Goal: Task Accomplishment & Management: Use online tool/utility

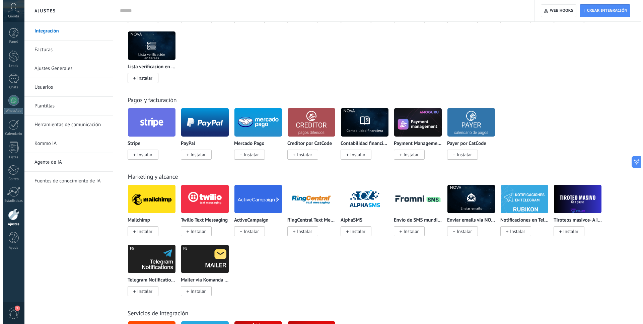
scroll to position [781, 0]
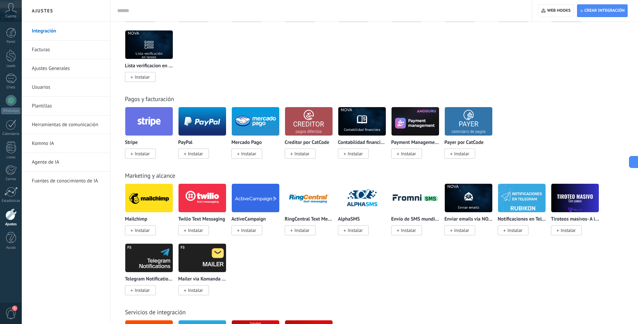
click at [141, 199] on img at bounding box center [149, 198] width 48 height 32
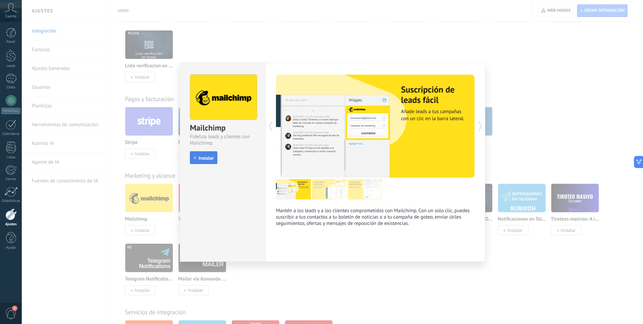
click at [206, 156] on span "Instalar" at bounding box center [206, 158] width 15 height 5
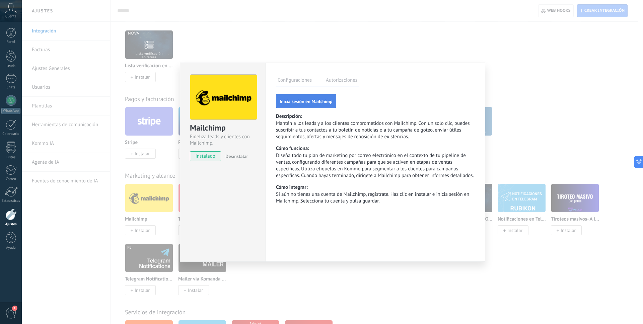
click at [306, 102] on span "Inicia sesión en Mailchimp" at bounding box center [306, 101] width 53 height 5
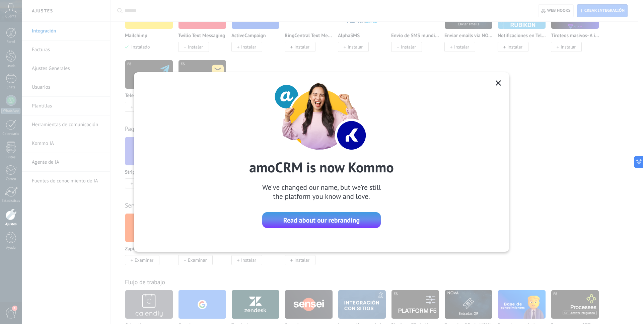
click at [499, 83] on icon at bounding box center [498, 82] width 5 height 5
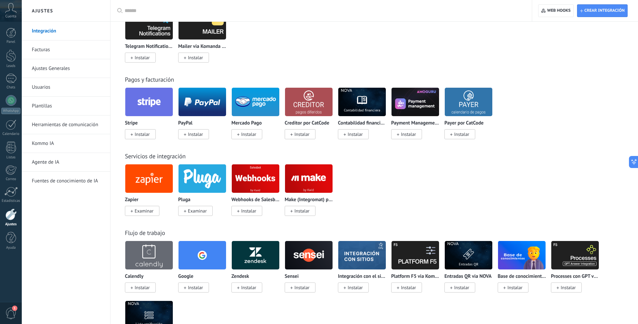
scroll to position [832, 0]
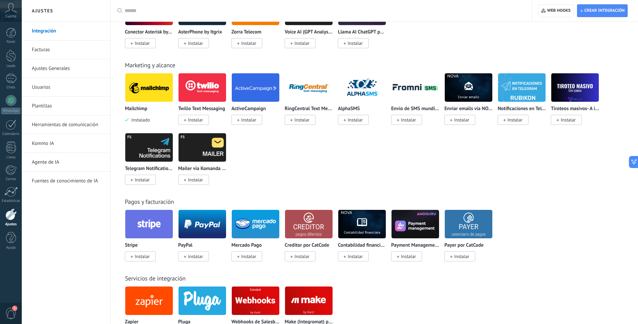
click at [153, 84] on img at bounding box center [149, 87] width 48 height 32
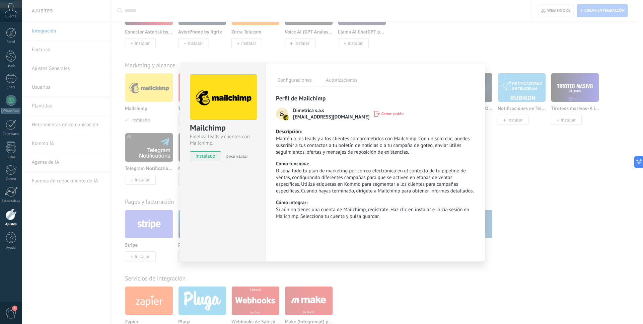
click at [342, 81] on label "Autorizaciones" at bounding box center [341, 81] width 35 height 10
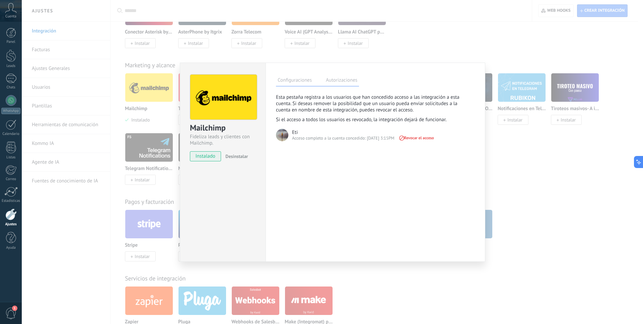
click at [540, 180] on div "Mailchimp Fideliza leads y clientes con Mailchimp. instalado Desinstalar Config…" at bounding box center [332, 162] width 621 height 324
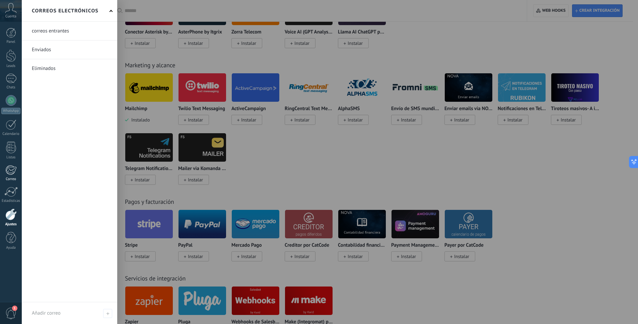
click at [9, 170] on div at bounding box center [10, 170] width 11 height 10
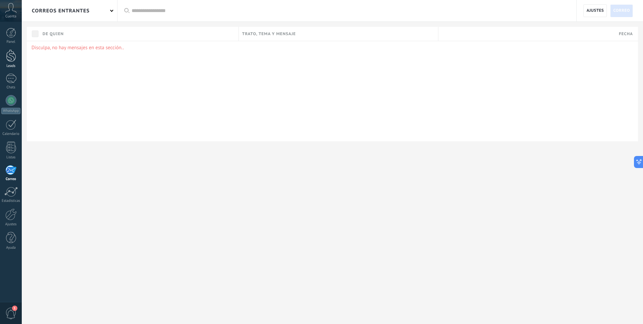
click at [10, 57] on div at bounding box center [11, 56] width 10 height 12
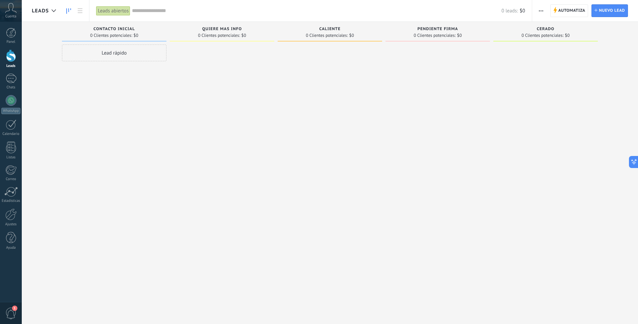
click at [9, 213] on div at bounding box center [10, 215] width 11 height 12
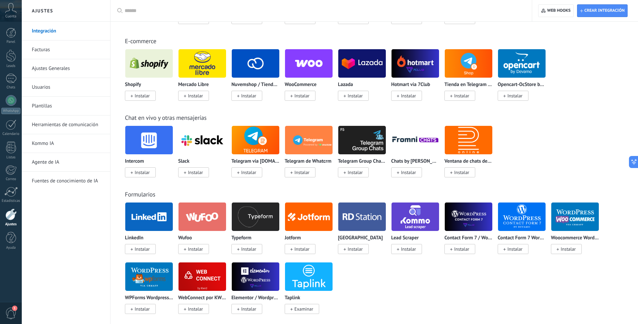
scroll to position [313, 0]
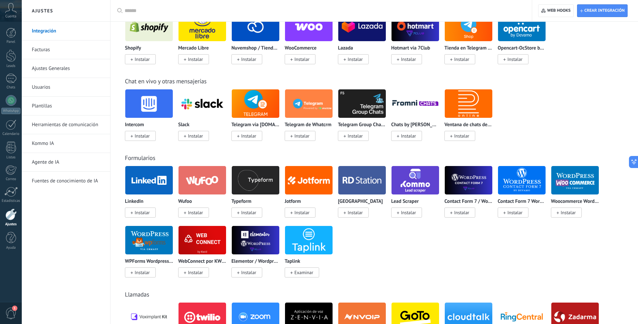
click at [411, 180] on img at bounding box center [416, 180] width 48 height 32
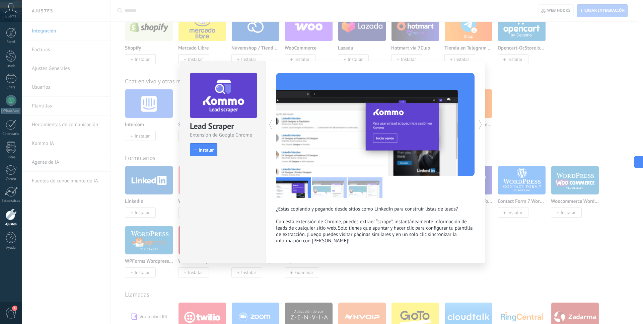
click at [516, 220] on div "Lead Scraper Extensión de Google Chrome install Instalar ¿Estás copiando y pega…" at bounding box center [332, 162] width 621 height 324
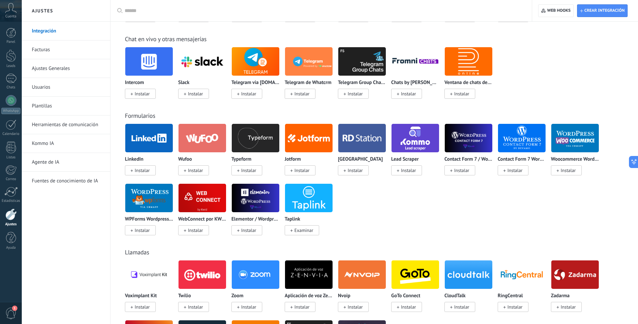
scroll to position [351, 0]
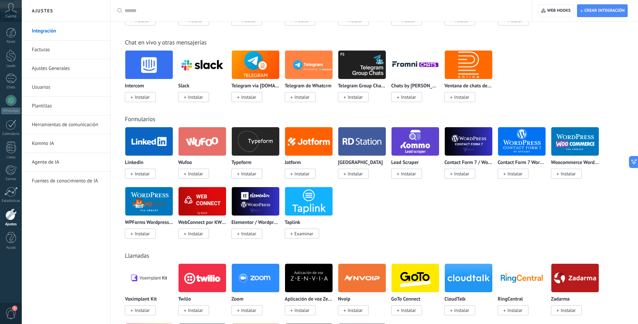
click at [313, 141] on img at bounding box center [309, 141] width 48 height 32
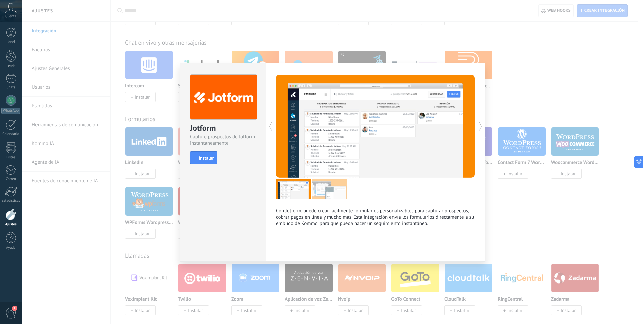
click at [536, 226] on div "Jotform Capture prospectos de Jotform instantáneamente install Instalar Con Jot…" at bounding box center [332, 162] width 621 height 324
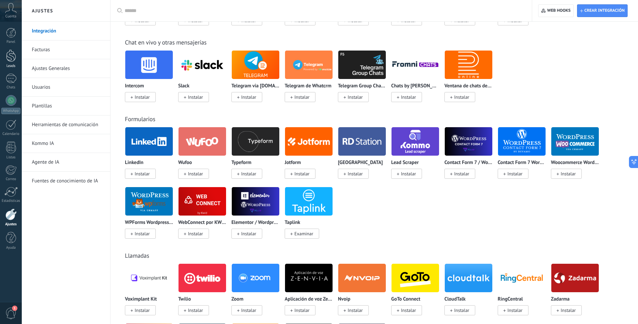
click at [10, 60] on div at bounding box center [11, 56] width 10 height 12
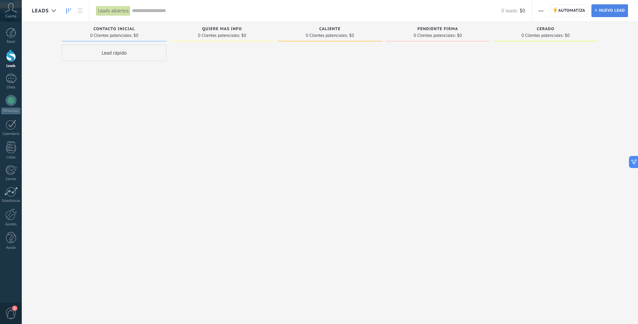
click at [604, 9] on span "Nuevo lead" at bounding box center [612, 11] width 26 height 12
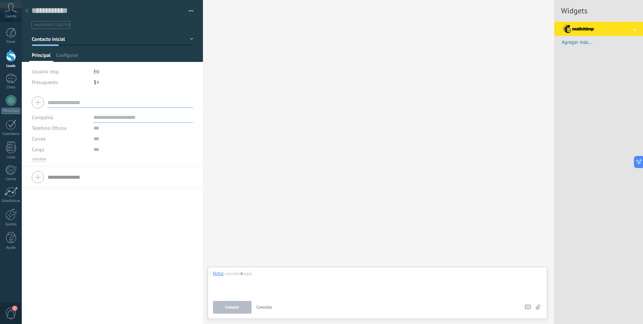
click at [27, 10] on use at bounding box center [26, 11] width 3 height 4
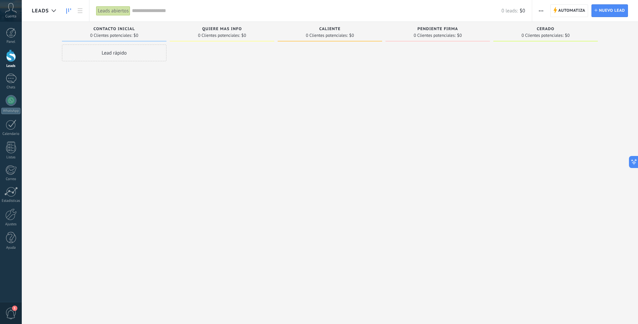
click at [541, 8] on span "button" at bounding box center [541, 10] width 4 height 13
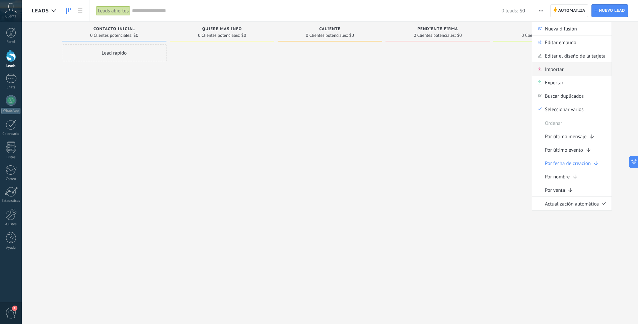
click at [553, 69] on span "Importar" at bounding box center [554, 68] width 19 height 13
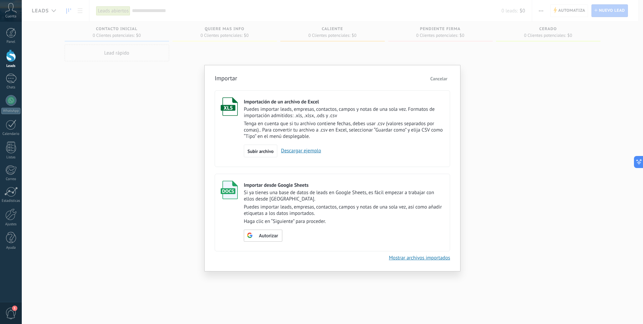
click at [298, 152] on link "Descargar ejemplo" at bounding box center [299, 151] width 44 height 6
click at [264, 149] on span "Subir archivo" at bounding box center [261, 151] width 26 height 5
click at [0, 0] on input "Importación de un archivo de Excel Puedes importar leads, empresas, contactos, …" at bounding box center [0, 0] width 0 height 0
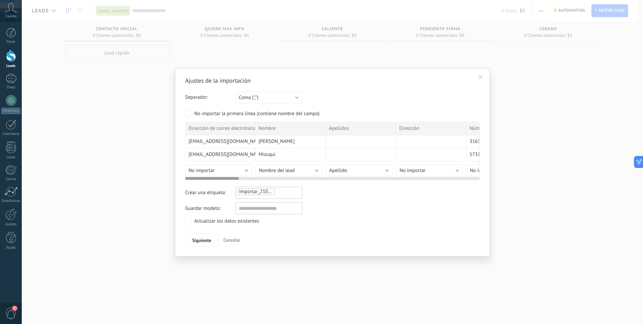
drag, startPoint x: 209, startPoint y: 179, endPoint x: 194, endPoint y: 181, distance: 14.5
click at [194, 181] on div "Ajustes de la importación Separador: Punto y coma (";") Coma (",") Tabulación (…" at bounding box center [332, 162] width 294 height 170
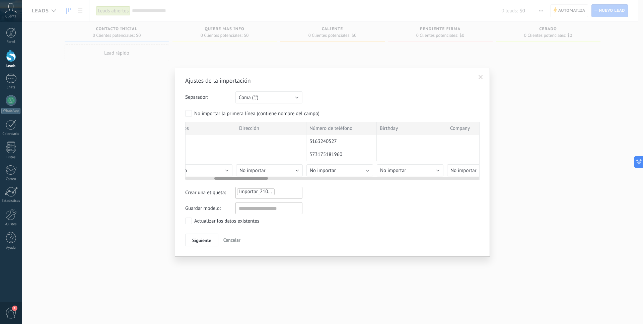
drag, startPoint x: 230, startPoint y: 177, endPoint x: 259, endPoint y: 178, distance: 29.1
click at [259, 178] on div at bounding box center [241, 178] width 54 height 3
click at [200, 239] on span "Siguiente" at bounding box center [201, 240] width 19 height 5
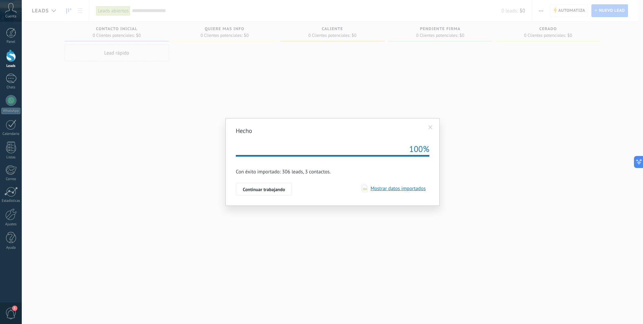
click at [394, 189] on span "Mostrar datos importados" at bounding box center [397, 189] width 58 height 6
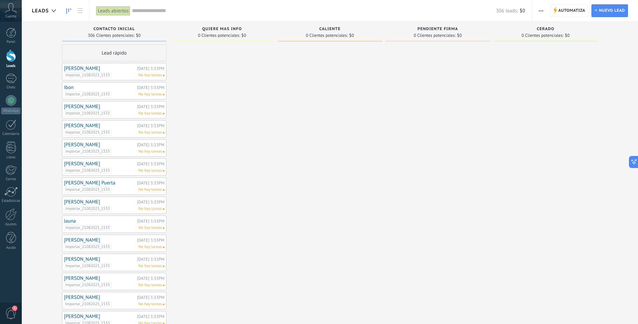
click at [111, 68] on link "[PERSON_NAME]" at bounding box center [99, 69] width 71 height 6
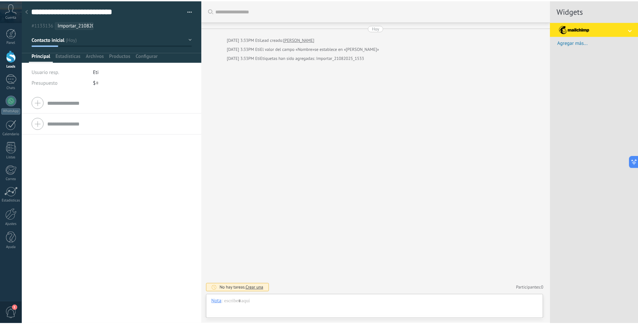
scroll to position [10, 0]
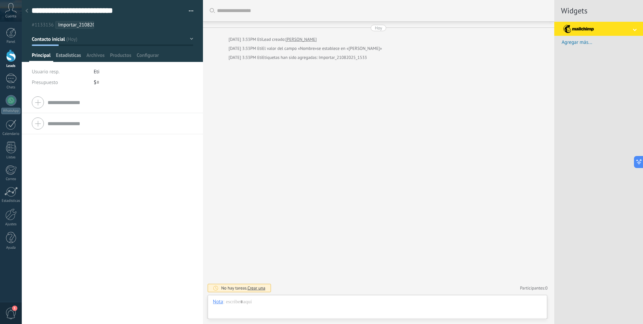
click at [73, 55] on span "Estadísticas" at bounding box center [68, 57] width 25 height 10
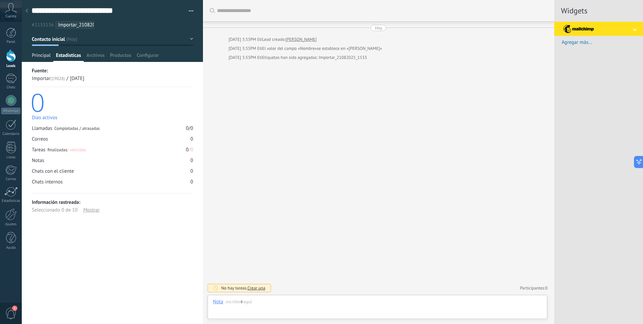
click at [40, 53] on span "Principal" at bounding box center [41, 57] width 19 height 10
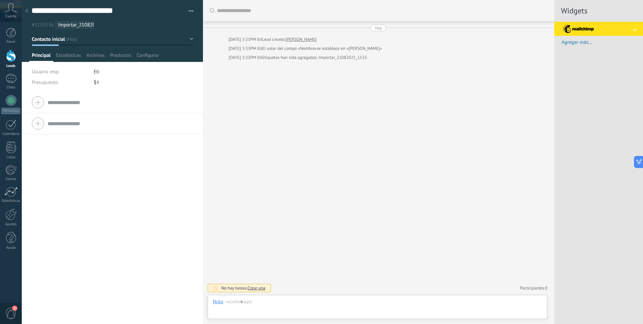
click at [28, 12] on use at bounding box center [26, 11] width 3 height 4
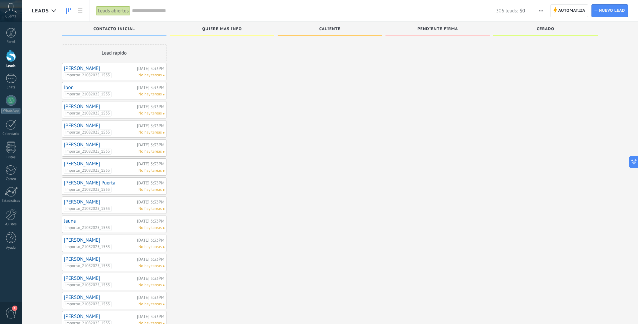
scroll to position [135, 0]
click at [78, 237] on link "[PERSON_NAME]" at bounding box center [99, 239] width 71 height 6
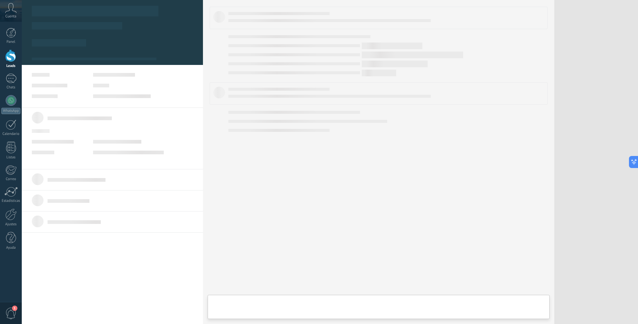
type textarea "**********"
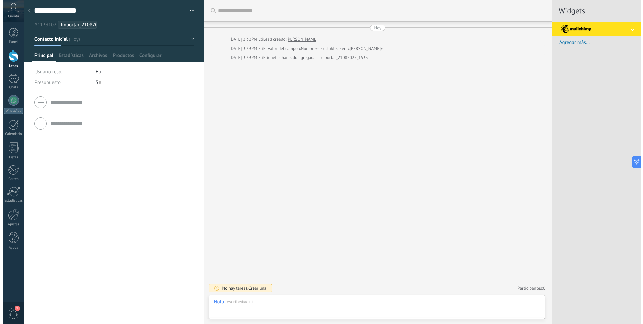
scroll to position [10, 0]
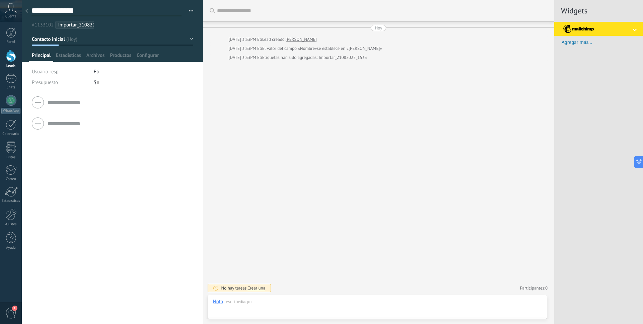
click at [78, 13] on textarea "**********" at bounding box center [106, 11] width 150 height 10
click at [191, 11] on button "button" at bounding box center [189, 11] width 10 height 10
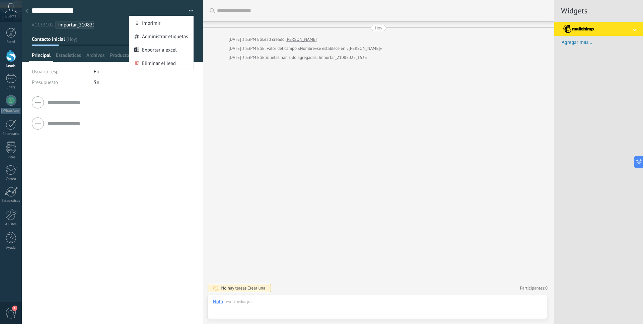
click at [132, 146] on div "Compañía Teléfono Oficina Ofic. directo Celular Fax Casa Otro Teléfono Oficina …" at bounding box center [112, 208] width 181 height 232
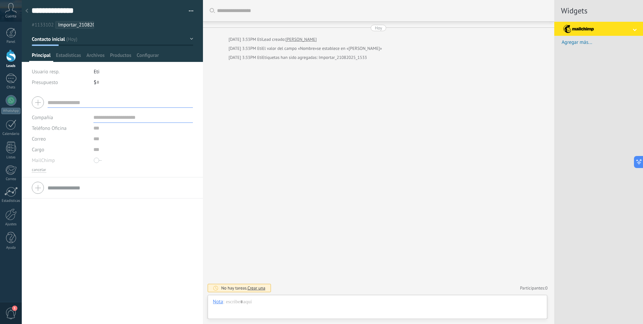
click at [63, 103] on input "text" at bounding box center [120, 102] width 145 height 11
click at [64, 54] on span "Estadísticas" at bounding box center [68, 57] width 25 height 10
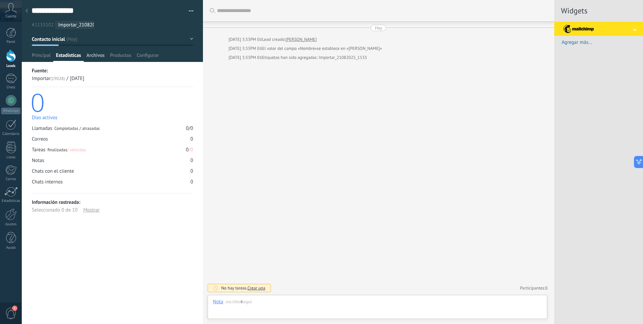
click at [98, 55] on span "Archivos" at bounding box center [95, 57] width 18 height 10
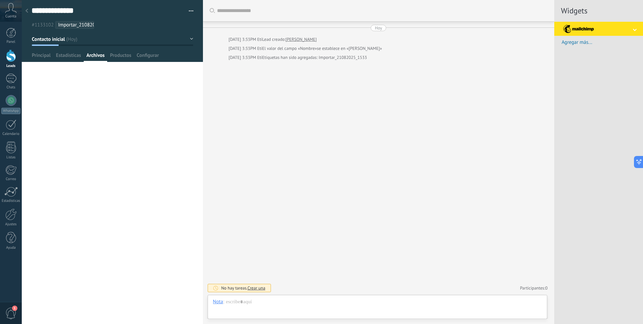
click at [25, 8] on div at bounding box center [26, 11] width 9 height 13
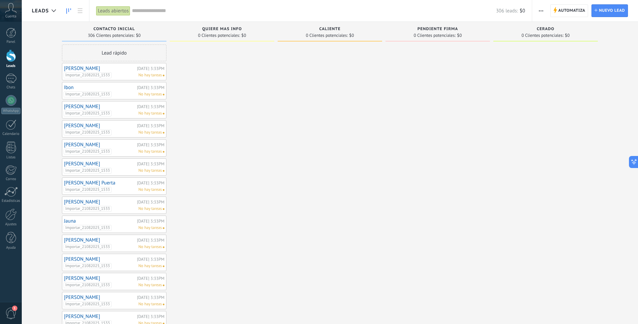
click at [541, 10] on icon "button" at bounding box center [541, 10] width 4 height 1
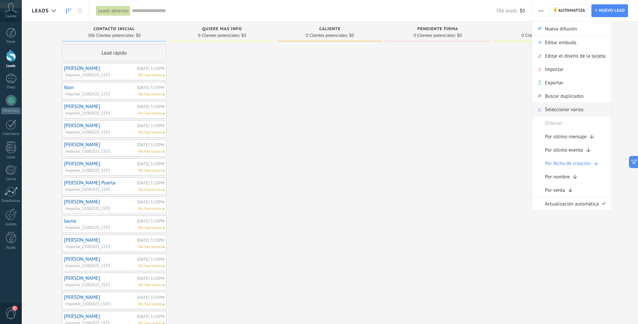
click at [558, 112] on span "Seleccionar varios" at bounding box center [564, 108] width 39 height 13
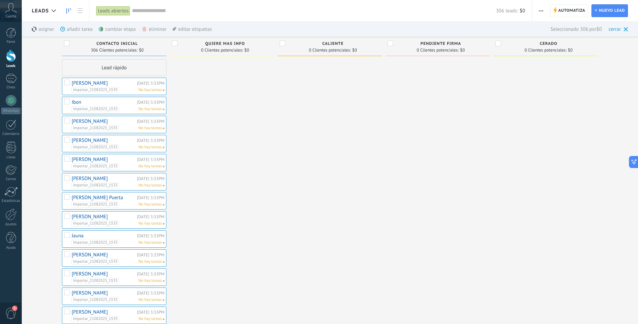
click at [153, 30] on div "eliminar màs" at bounding box center [166, 29] width 48 height 15
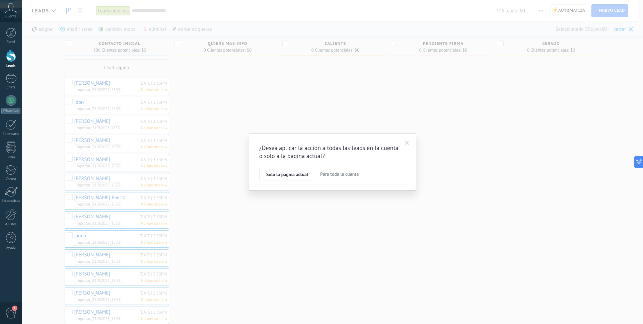
click at [336, 174] on span "Para toda la cuenta" at bounding box center [339, 174] width 39 height 6
click at [276, 174] on span "Aplicar" at bounding box center [273, 175] width 14 height 5
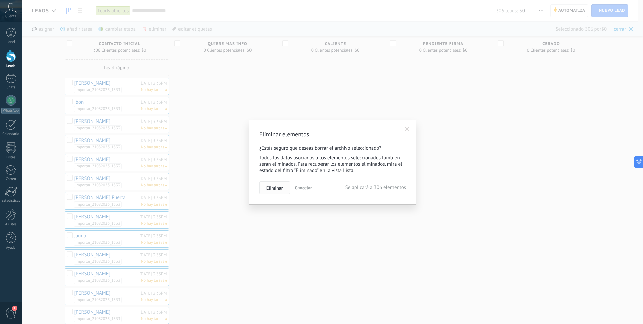
click at [275, 188] on span "Eliminar" at bounding box center [274, 188] width 17 height 5
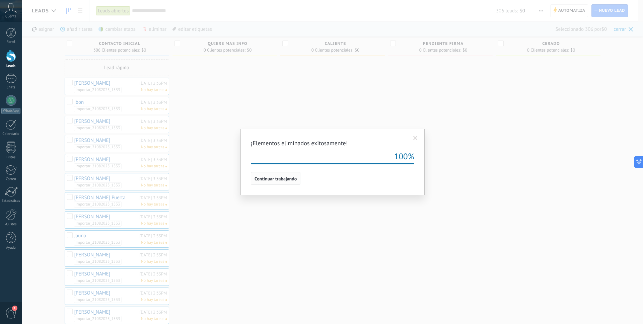
click at [271, 177] on span "Continuar trabajando" at bounding box center [276, 179] width 42 height 5
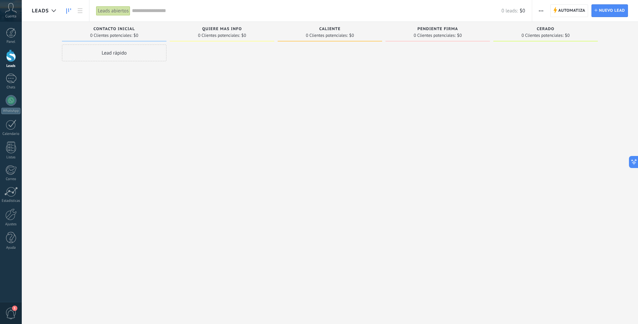
click at [540, 8] on span "button" at bounding box center [541, 10] width 4 height 13
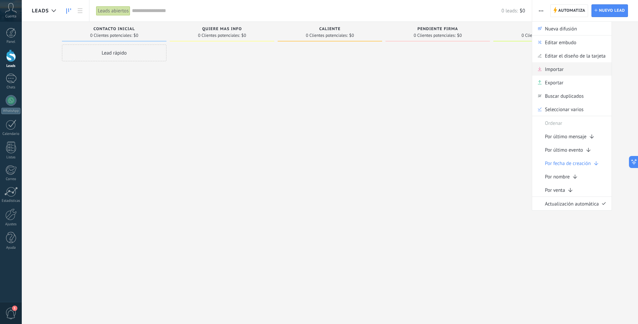
click at [551, 71] on span "Importar" at bounding box center [554, 68] width 19 height 13
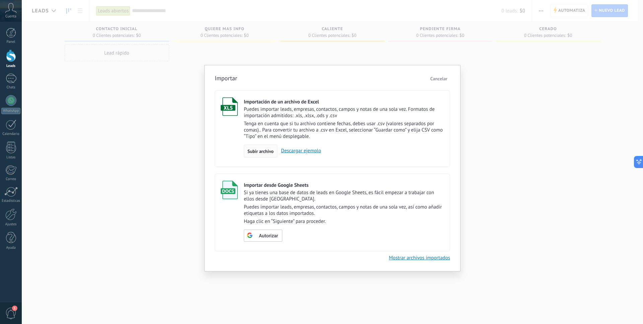
click at [258, 151] on span "Subir archivo" at bounding box center [261, 151] width 26 height 5
click at [0, 0] on input "Importación de un archivo de Excel Puedes importar leads, empresas, contactos, …" at bounding box center [0, 0] width 0 height 0
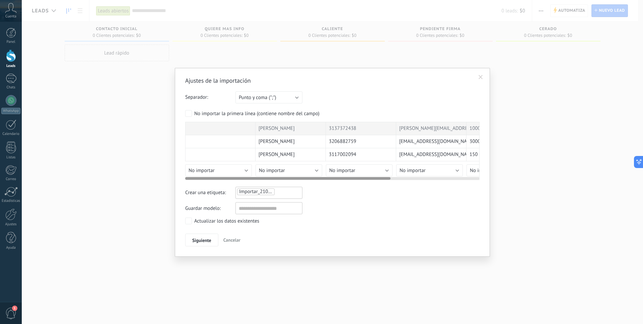
drag, startPoint x: 362, startPoint y: 179, endPoint x: 307, endPoint y: 175, distance: 55.1
click at [285, 185] on div "Ajustes de la importación Separador: Punto y coma (";") Coma (",") Tabulación (…" at bounding box center [332, 162] width 294 height 170
click at [316, 170] on button "No importar" at bounding box center [289, 170] width 67 height 12
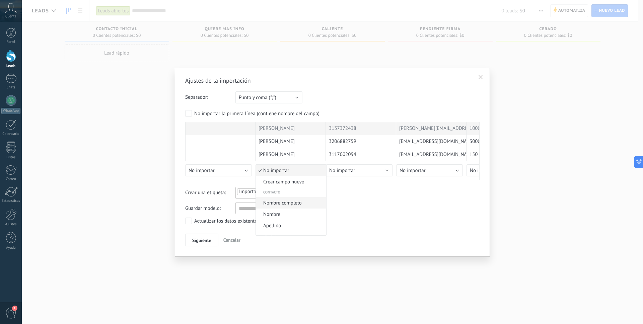
click at [294, 202] on span "Nombre completo" at bounding box center [290, 203] width 68 height 6
click at [386, 169] on button "No importar" at bounding box center [359, 170] width 67 height 12
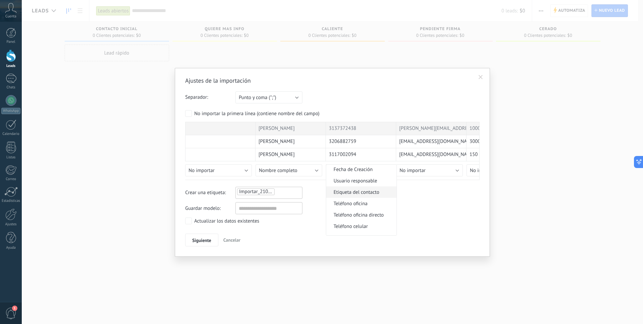
scroll to position [120, 0]
click at [366, 218] on span "Teléfono celular" at bounding box center [360, 219] width 68 height 6
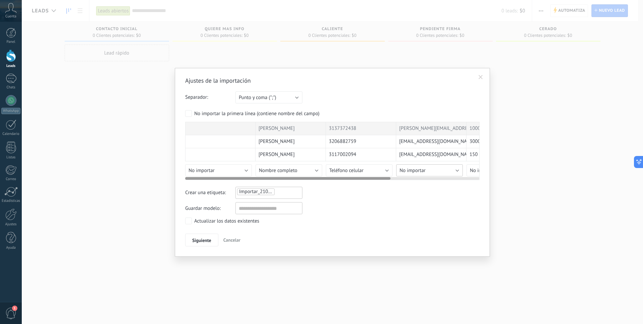
click at [456, 171] on button "No importar" at bounding box center [429, 170] width 67 height 12
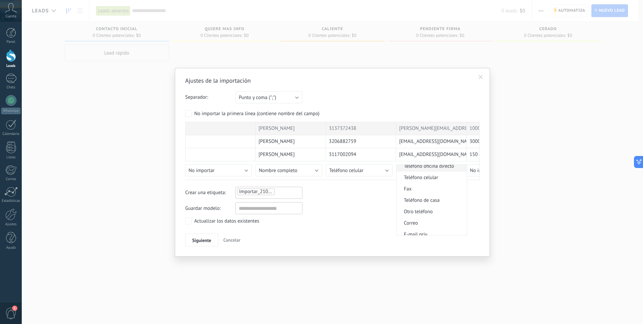
scroll to position [201, 0]
click at [425, 185] on span "Correo" at bounding box center [431, 185] width 68 height 6
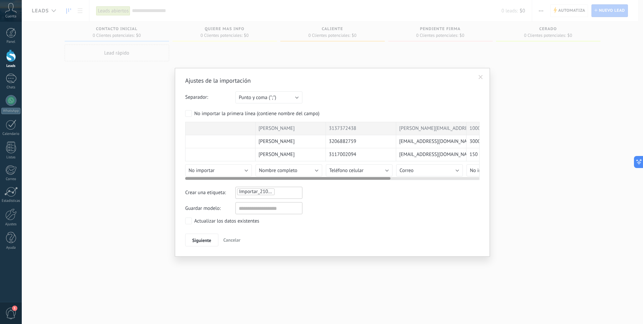
drag, startPoint x: 370, startPoint y: 180, endPoint x: 386, endPoint y: 180, distance: 15.7
click at [386, 180] on div "[PERSON_NAME] 3137372438 [PERSON_NAME][EMAIL_ADDRESS][DOMAIN_NAME] 100000000 Fi…" at bounding box center [332, 151] width 294 height 58
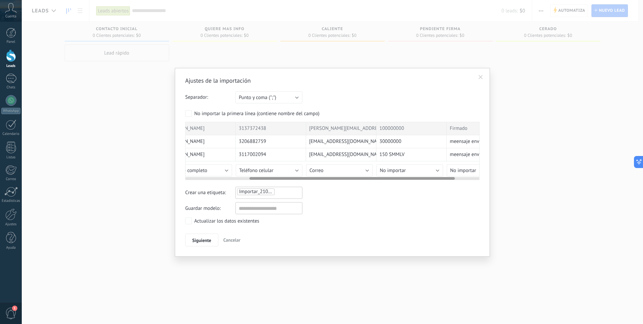
scroll to position [0, 92]
drag, startPoint x: 381, startPoint y: 179, endPoint x: 446, endPoint y: 178, distance: 64.3
click at [446, 178] on div at bounding box center [352, 178] width 205 height 3
click at [434, 170] on button "No importar" at bounding box center [407, 170] width 67 height 12
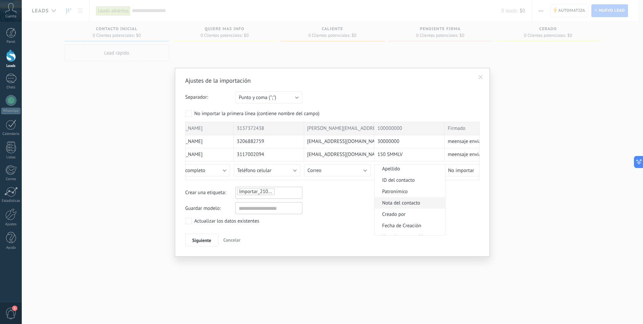
scroll to position [50, 0]
click at [412, 208] on span "Nota del contacto" at bounding box center [409, 210] width 68 height 6
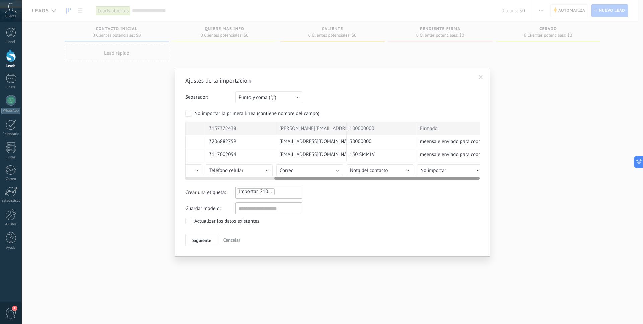
scroll to position [0, 128]
drag, startPoint x: 433, startPoint y: 179, endPoint x: 489, endPoint y: 183, distance: 56.0
click at [489, 183] on div "Ajustes de la importación Separador: Punto y coma (";") Coma (",") Tabulación (…" at bounding box center [332, 162] width 315 height 189
click at [470, 170] on button "No importar" at bounding box center [442, 170] width 67 height 12
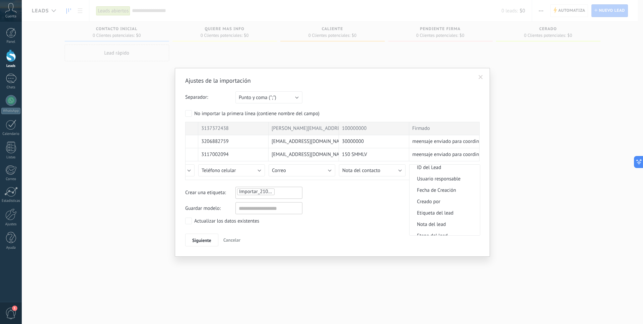
scroll to position [313, 0]
click at [438, 219] on span "Etapa del lead" at bounding box center [444, 218] width 68 height 6
click at [201, 240] on span "Siguiente" at bounding box center [201, 240] width 19 height 5
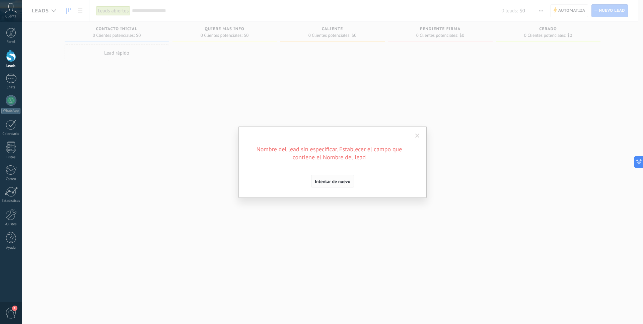
click at [334, 182] on span "Intentar de nuevo" at bounding box center [333, 181] width 36 height 5
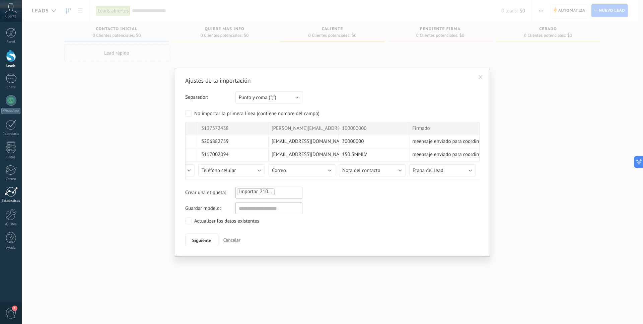
click at [231, 239] on span "Cancelar" at bounding box center [231, 240] width 17 height 6
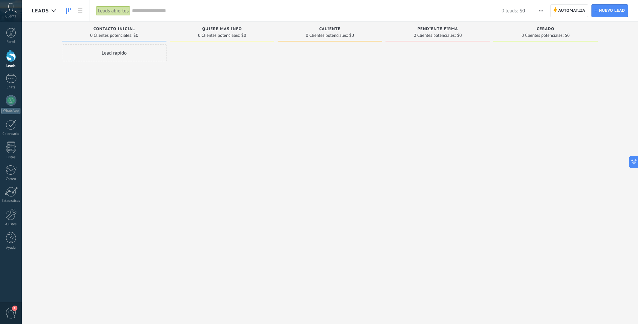
click at [541, 10] on icon "button" at bounding box center [541, 10] width 4 height 1
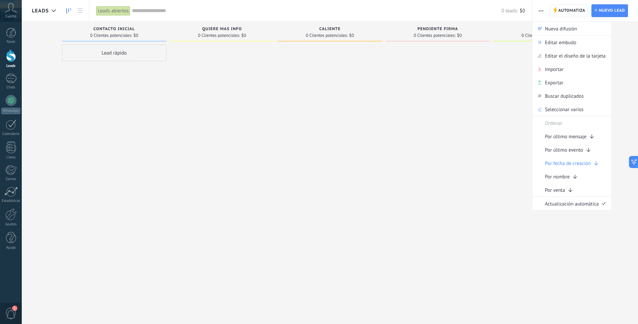
click at [547, 44] on span "Editar embudo" at bounding box center [560, 42] width 31 height 13
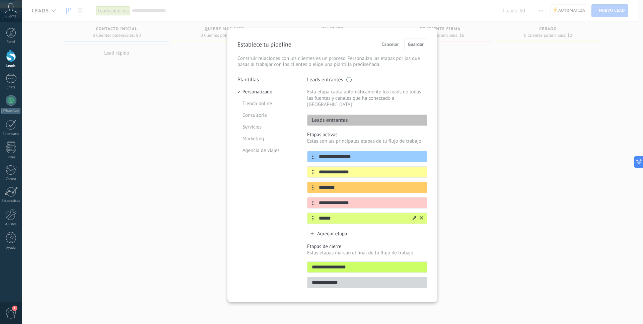
click at [334, 215] on input "******" at bounding box center [363, 218] width 97 height 7
drag, startPoint x: 336, startPoint y: 212, endPoint x: 307, endPoint y: 210, distance: 29.2
click at [307, 213] on div "******" at bounding box center [367, 218] width 120 height 11
type input "*******"
click at [268, 204] on div "Plantillas Personalizado Tienda online Consultoria Servicios Marketing Agencia …" at bounding box center [267, 184] width 60 height 216
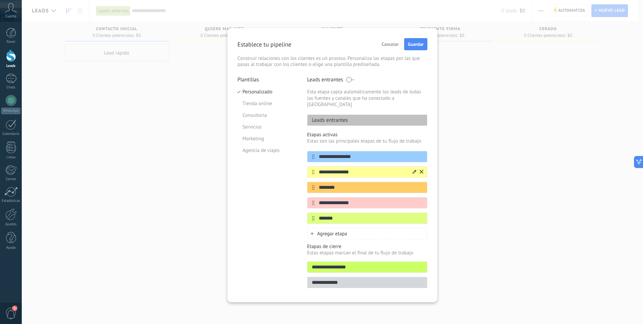
drag, startPoint x: 353, startPoint y: 165, endPoint x: 319, endPoint y: 165, distance: 33.8
click at [319, 169] on input "**********" at bounding box center [363, 172] width 97 height 7
paste input "**"
type input "**********"
click at [270, 197] on div "Plantillas Personalizado Tienda online Consultoria Servicios Marketing Agencia …" at bounding box center [267, 184] width 60 height 216
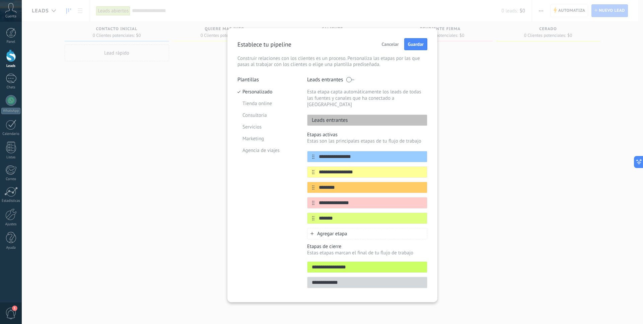
drag, startPoint x: 344, startPoint y: 276, endPoint x: 310, endPoint y: 275, distance: 34.2
click at [310, 279] on input "**********" at bounding box center [367, 282] width 120 height 7
type input "**********"
click at [263, 241] on div "Plantillas Personalizado Tienda online Consultoria Servicios Marketing Agencia …" at bounding box center [267, 184] width 60 height 216
click at [418, 45] on span "Guardar" at bounding box center [416, 44] width 16 height 5
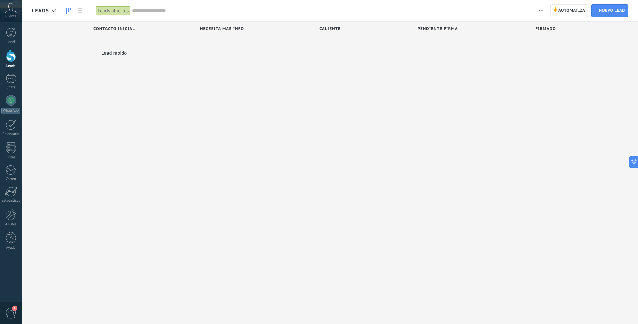
click at [542, 9] on span "button" at bounding box center [541, 10] width 4 height 13
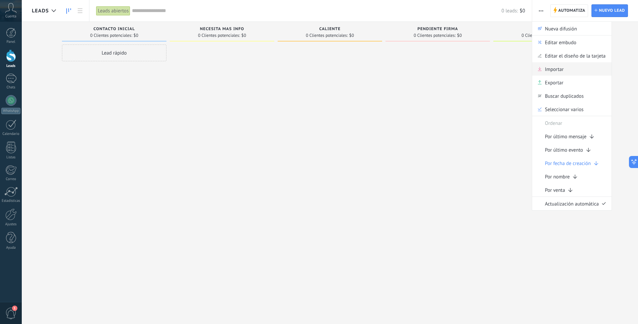
click at [547, 70] on span "Importar" at bounding box center [554, 68] width 19 height 13
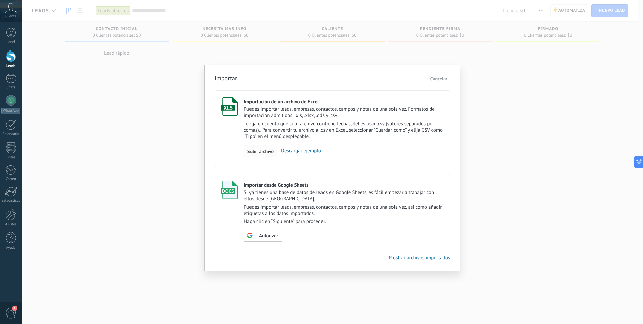
click at [256, 150] on span "Subir archivo" at bounding box center [261, 151] width 26 height 5
click at [0, 0] on input "Importación de un archivo de Excel Puedes importar leads, empresas, contactos, …" at bounding box center [0, 0] width 0 height 0
click at [259, 151] on span "Subir archivo" at bounding box center [261, 151] width 26 height 5
click at [0, 0] on input "Importación de un archivo de Excel Puedes importar leads, empresas, contactos, …" at bounding box center [0, 0] width 0 height 0
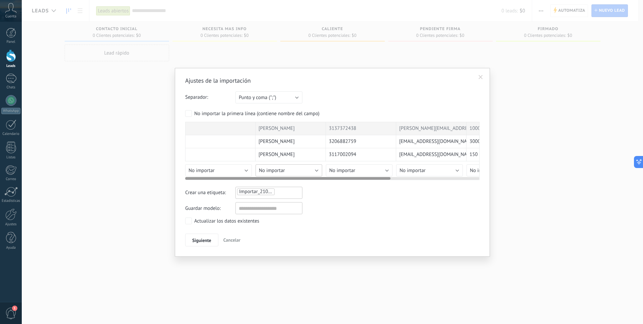
click at [314, 171] on button "No importar" at bounding box center [289, 170] width 67 height 12
click at [296, 206] on span "Nombre completo" at bounding box center [290, 203] width 68 height 6
click at [384, 170] on button "No importar" at bounding box center [359, 170] width 67 height 12
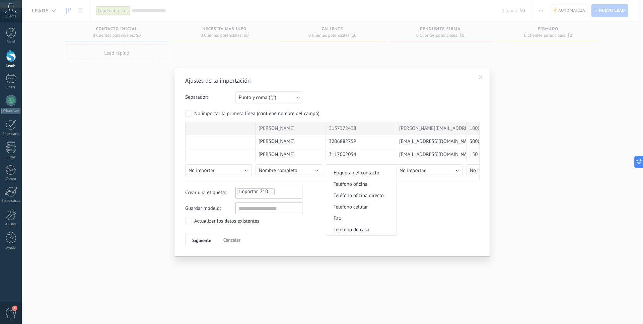
scroll to position [133, 0]
click at [363, 207] on span "Teléfono celular" at bounding box center [360, 206] width 68 height 6
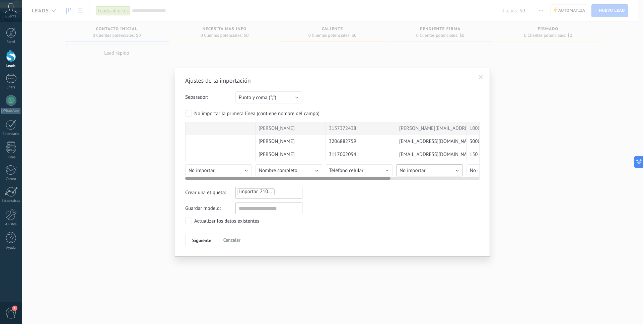
click at [455, 169] on button "No importar" at bounding box center [429, 170] width 67 height 12
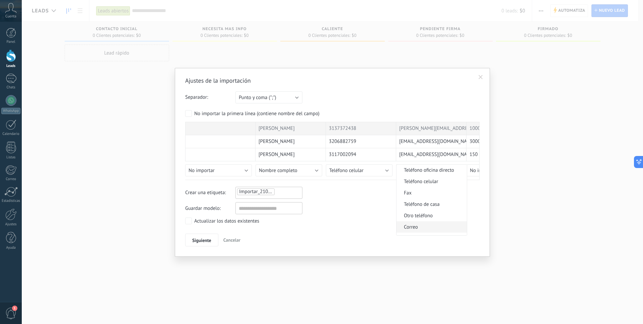
scroll to position [165, 0]
click at [426, 220] on span "Correo" at bounding box center [431, 220] width 68 height 6
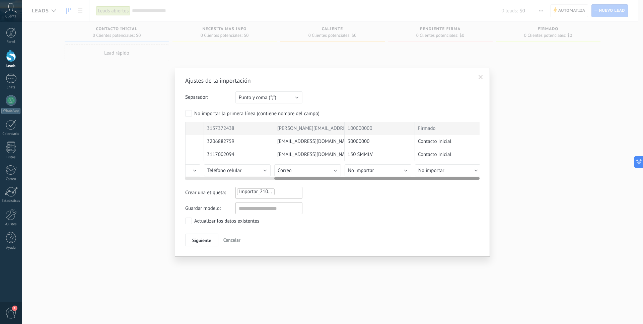
drag, startPoint x: 356, startPoint y: 178, endPoint x: 446, endPoint y: 181, distance: 89.5
click at [446, 181] on div "Ajustes de la importación Separador: Punto y coma (";") Coma (",") Tabulación (…" at bounding box center [332, 162] width 294 height 170
click at [398, 171] on button "No importar" at bounding box center [372, 170] width 67 height 12
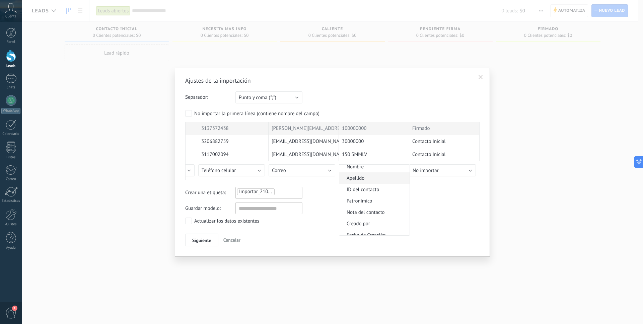
scroll to position [50, 0]
click at [381, 209] on span "Nota del contacto" at bounding box center [373, 210] width 68 height 6
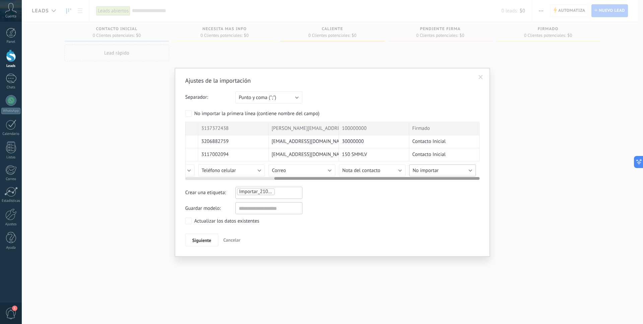
click at [471, 169] on button "No importar" at bounding box center [442, 170] width 67 height 12
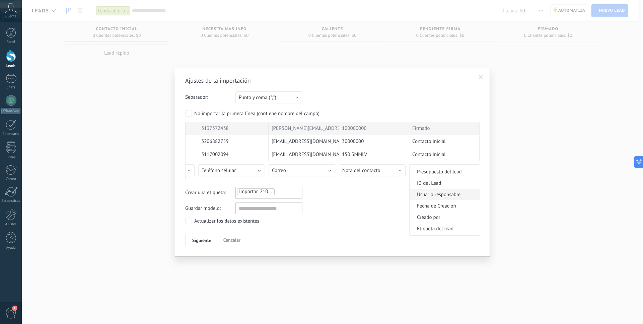
scroll to position [283, 0]
click at [445, 225] on span "Etiqueta del lead" at bounding box center [444, 225] width 68 height 6
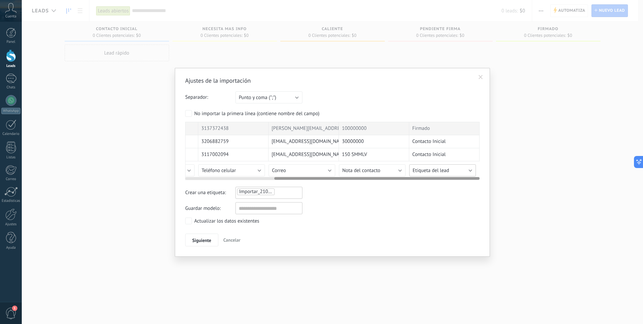
click at [463, 170] on button "Etiqueta del lead" at bounding box center [442, 170] width 67 height 12
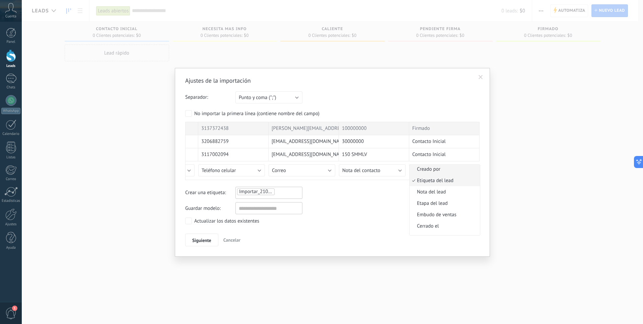
scroll to position [329, 0]
click at [446, 201] on span "Etapa del lead" at bounding box center [444, 203] width 68 height 6
click at [204, 239] on span "Siguiente" at bounding box center [201, 240] width 19 height 5
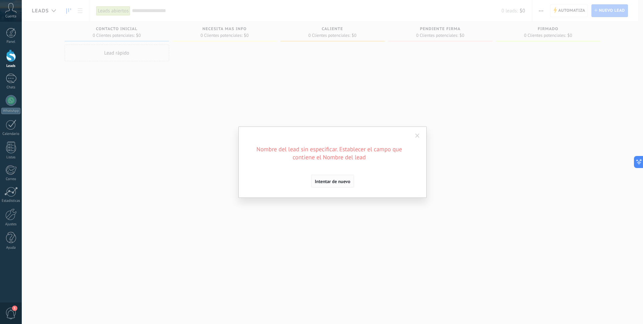
click at [339, 181] on span "Intentar de nuevo" at bounding box center [333, 181] width 36 height 5
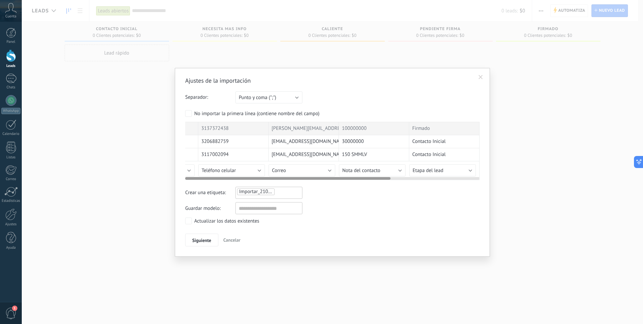
scroll to position [0, 0]
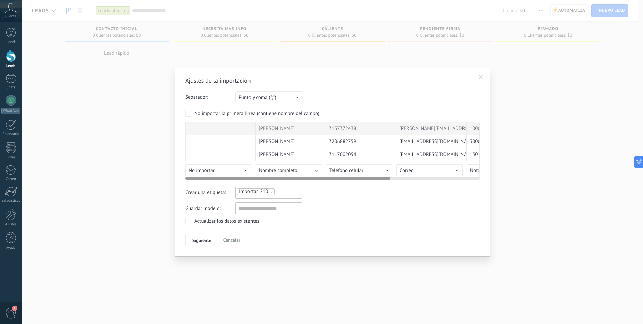
drag, startPoint x: 348, startPoint y: 177, endPoint x: 208, endPoint y: 194, distance: 141.0
click at [219, 179] on div at bounding box center [287, 178] width 205 height 3
click at [232, 240] on span "Cancelar" at bounding box center [231, 240] width 17 height 6
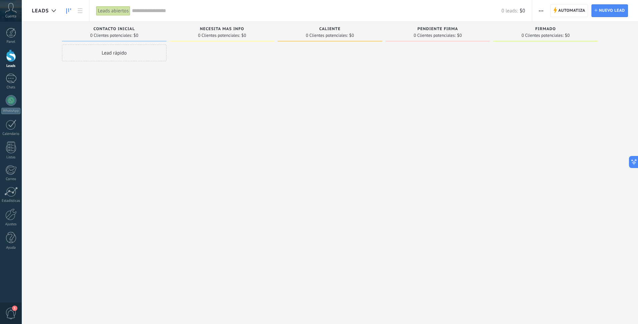
click at [542, 8] on span "button" at bounding box center [541, 10] width 4 height 13
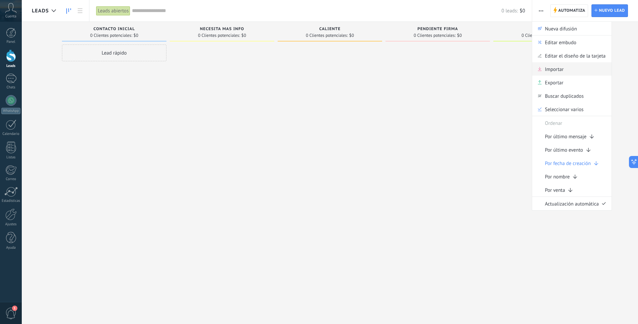
click at [553, 68] on span "Importar" at bounding box center [554, 68] width 19 height 13
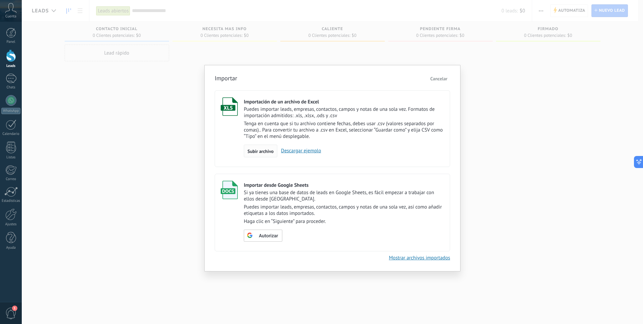
click at [260, 149] on span "Subir archivo" at bounding box center [261, 151] width 26 height 5
click at [0, 0] on input "Importación de un archivo de Excel Puedes importar leads, empresas, contactos, …" at bounding box center [0, 0] width 0 height 0
click at [257, 150] on span "Subir archivo" at bounding box center [261, 151] width 26 height 5
click at [0, 0] on input "Importación de un archivo de Excel Puedes importar leads, empresas, contactos, …" at bounding box center [0, 0] width 0 height 0
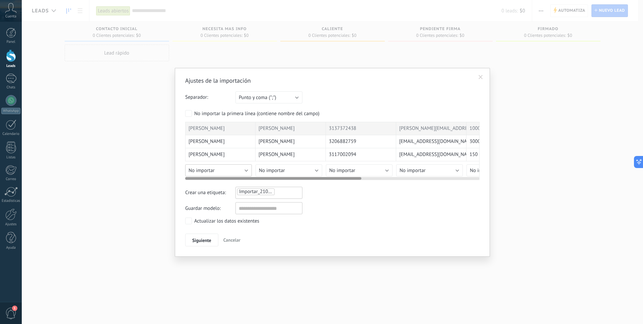
click at [242, 169] on button "No importar" at bounding box center [218, 170] width 67 height 12
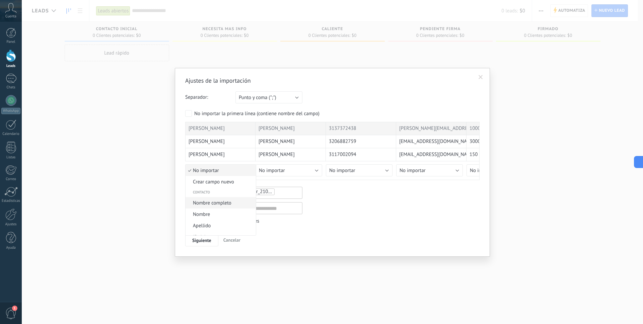
click at [221, 204] on span "Nombre completo" at bounding box center [220, 203] width 68 height 6
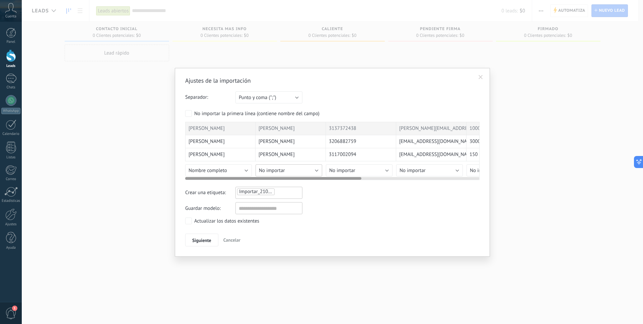
click at [315, 170] on button "No importar" at bounding box center [289, 170] width 67 height 12
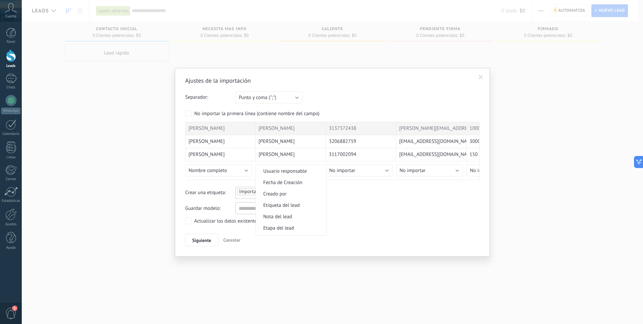
scroll to position [251, 0]
click at [299, 188] on span "Nombre del lead" at bounding box center [290, 189] width 68 height 6
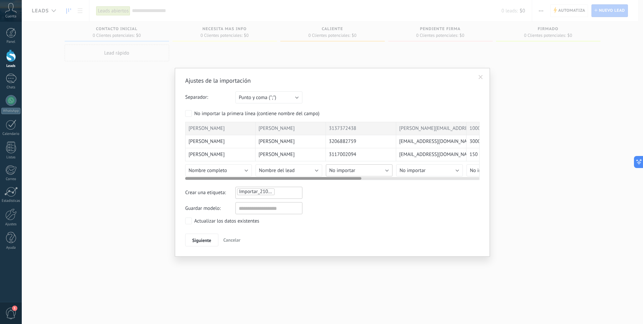
click at [386, 167] on button "No importar" at bounding box center [359, 170] width 67 height 12
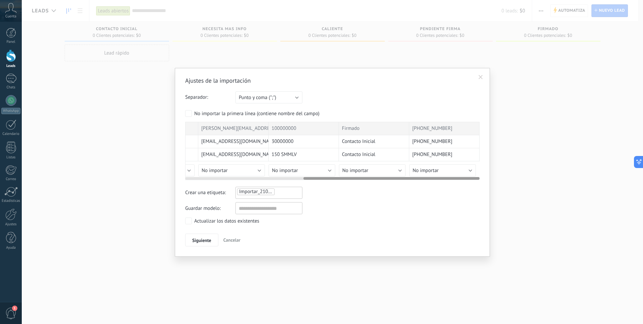
drag, startPoint x: 291, startPoint y: 178, endPoint x: 446, endPoint y: 182, distance: 154.8
click at [446, 182] on div "Ajustes de la importación Separador: Punto y coma (";") Coma (",") Tabulación (…" at bounding box center [332, 162] width 294 height 170
click at [468, 169] on button "No importar" at bounding box center [442, 170] width 67 height 12
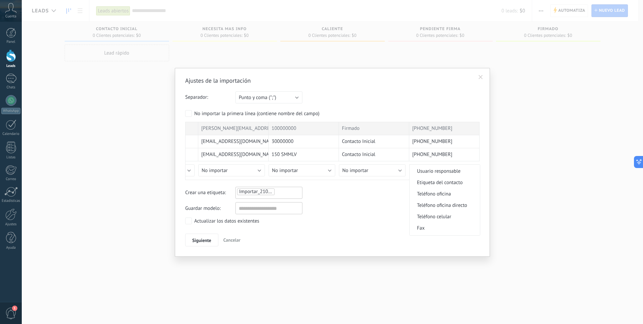
scroll to position [128, 0]
click at [443, 211] on span "Teléfono celular" at bounding box center [444, 212] width 68 height 6
click at [396, 169] on button "No importar" at bounding box center [372, 170] width 67 height 12
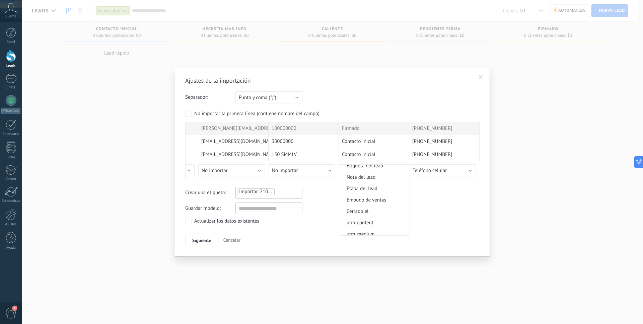
scroll to position [334, 0]
click at [377, 199] on span "Etapa del lead" at bounding box center [373, 197] width 68 height 6
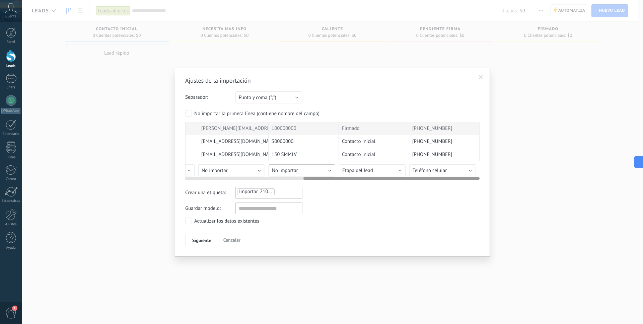
click at [328, 170] on button "No importar" at bounding box center [302, 170] width 67 height 12
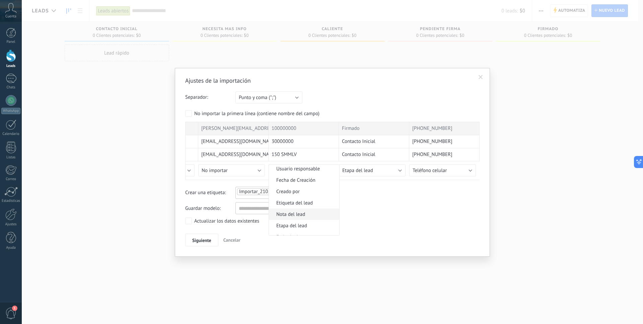
scroll to position [313, 0]
click at [308, 219] on span "Etapa del lead" at bounding box center [303, 219] width 68 height 6
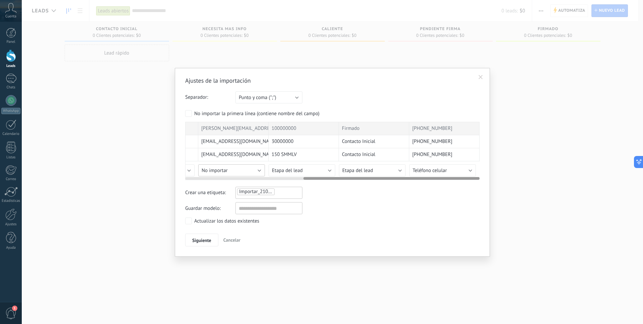
click at [258, 170] on button "No importar" at bounding box center [231, 170] width 67 height 12
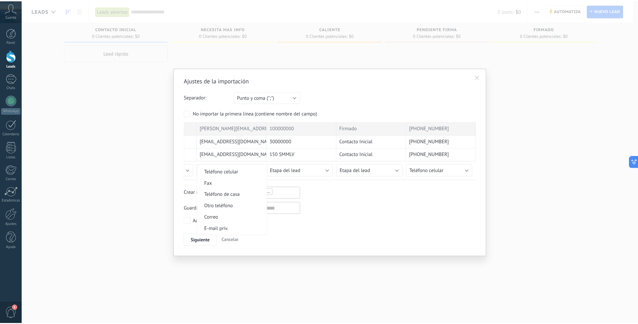
scroll to position [168, 0]
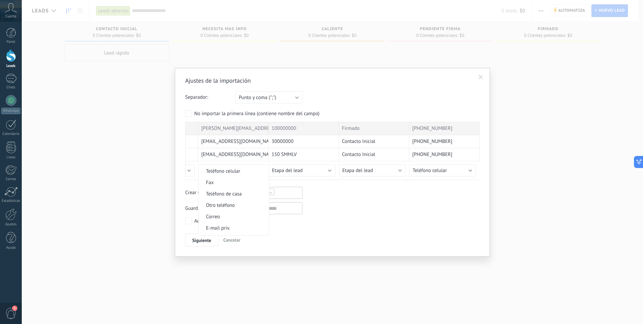
click at [231, 216] on span "Correo" at bounding box center [233, 217] width 68 height 6
click at [200, 238] on span "Siguiente" at bounding box center [201, 240] width 19 height 5
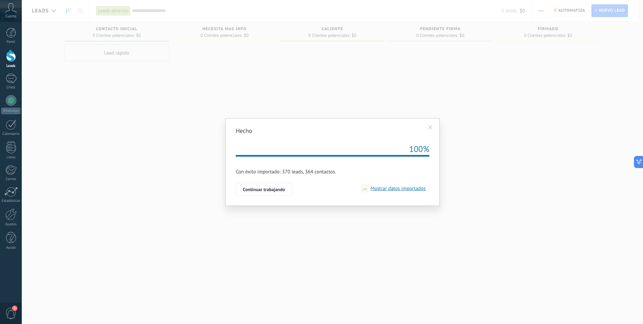
click at [391, 189] on span "Mostrar datos importados" at bounding box center [397, 189] width 58 height 6
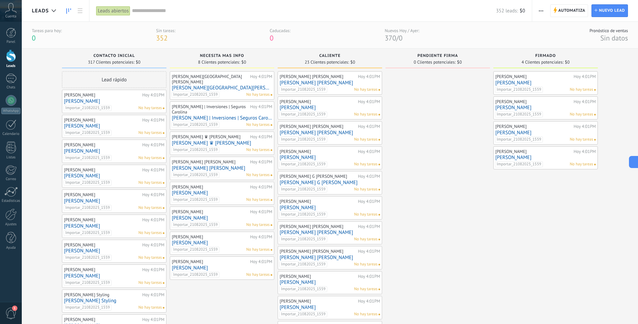
click at [516, 84] on link "[PERSON_NAME]" at bounding box center [545, 83] width 100 height 6
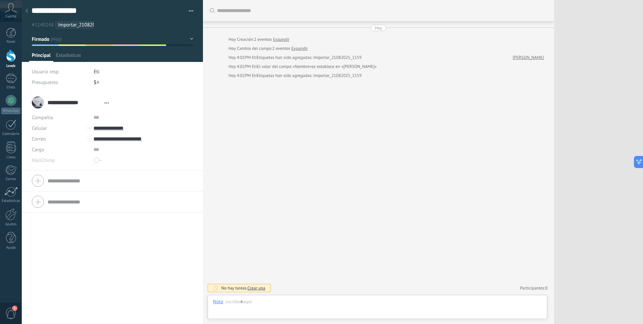
type textarea "**********"
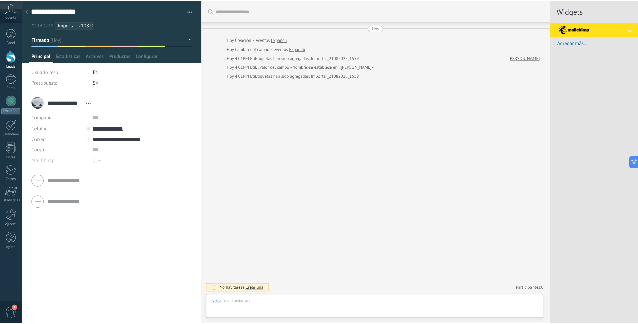
scroll to position [10, 0]
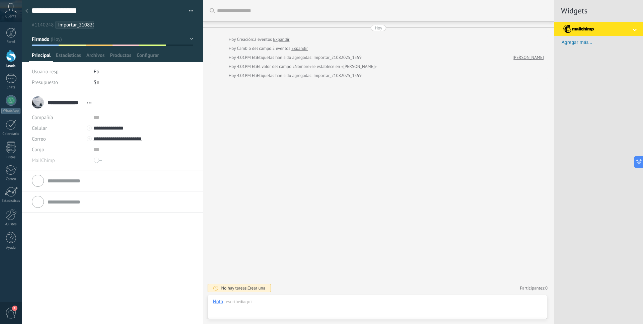
click at [27, 10] on use at bounding box center [26, 11] width 3 height 4
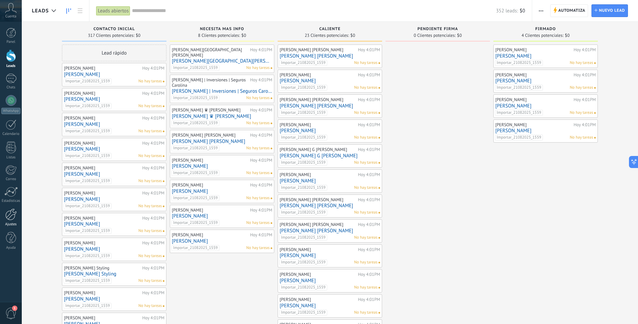
click at [9, 216] on div at bounding box center [10, 215] width 11 height 12
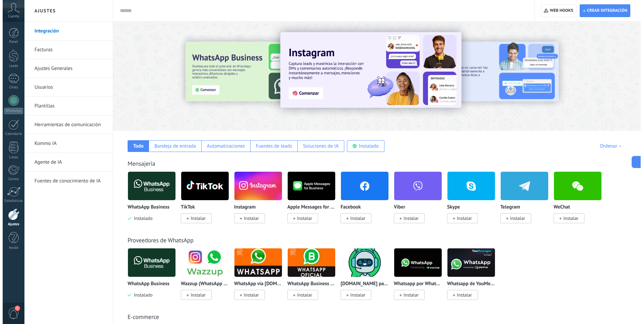
scroll to position [357, 0]
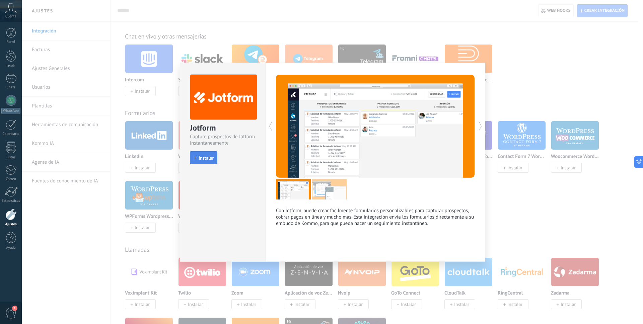
click at [198, 156] on span "Instalar" at bounding box center [204, 158] width 20 height 5
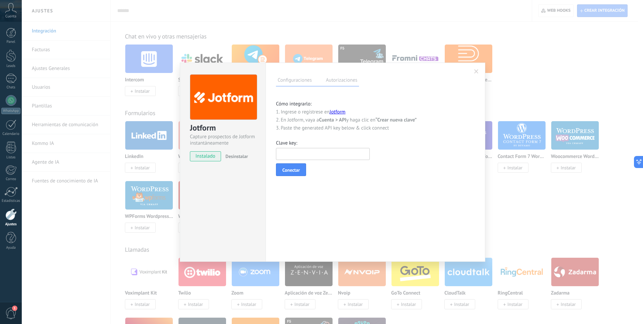
click at [303, 156] on input "text" at bounding box center [323, 154] width 94 height 12
paste input "**********"
type input "**********"
click at [291, 170] on span "Conectar" at bounding box center [290, 170] width 17 height 5
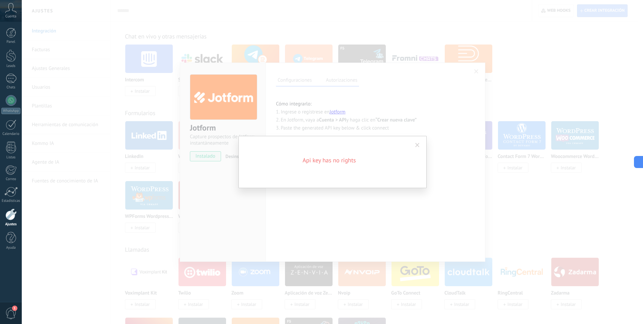
click at [418, 144] on span at bounding box center [417, 145] width 4 height 5
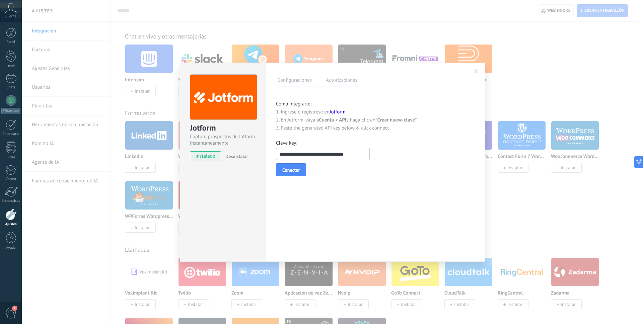
drag, startPoint x: 362, startPoint y: 152, endPoint x: 280, endPoint y: 163, distance: 82.4
click at [280, 153] on input "**********" at bounding box center [323, 154] width 94 height 12
click at [294, 171] on span "Conectar" at bounding box center [290, 170] width 17 height 5
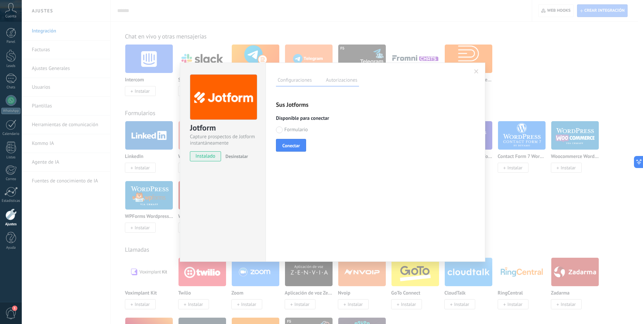
click at [279, 129] on label "Formulario" at bounding box center [292, 130] width 32 height 6
click at [290, 143] on span "Conectar" at bounding box center [290, 145] width 17 height 5
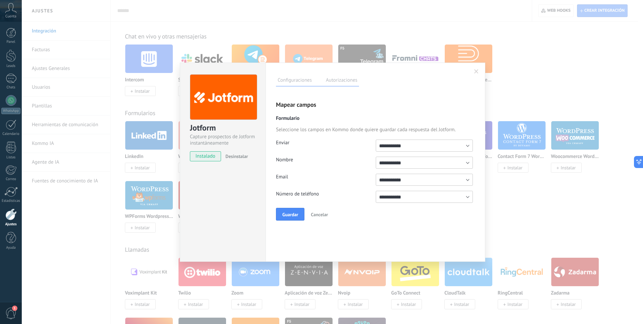
click at [458, 161] on input "**********" at bounding box center [424, 163] width 97 height 12
click at [436, 194] on li "No mbre (Acuerdo)" at bounding box center [424, 193] width 96 height 10
click at [453, 181] on form "**********" at bounding box center [375, 161] width 199 height 120
click at [468, 179] on input "**********" at bounding box center [424, 180] width 97 height 12
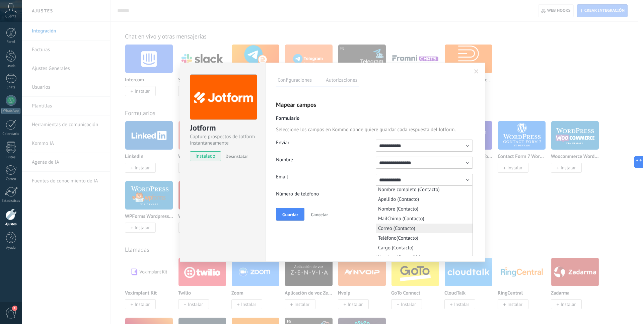
scroll to position [91, 0]
click at [464, 169] on div "**********" at bounding box center [424, 163] width 97 height 12
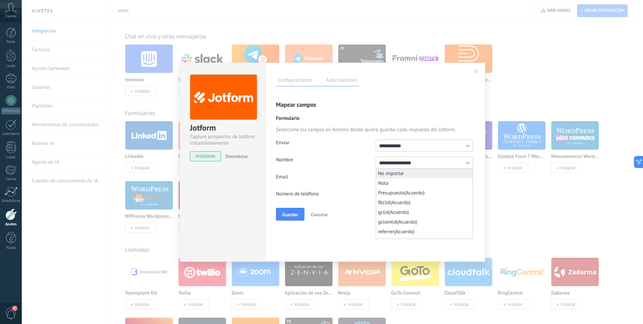
scroll to position [0, 0]
click at [465, 161] on input "**********" at bounding box center [424, 163] width 97 height 12
click at [426, 191] on span "Nombre completo (Contacto)" at bounding box center [408, 193] width 60 height 6
type input "**********"
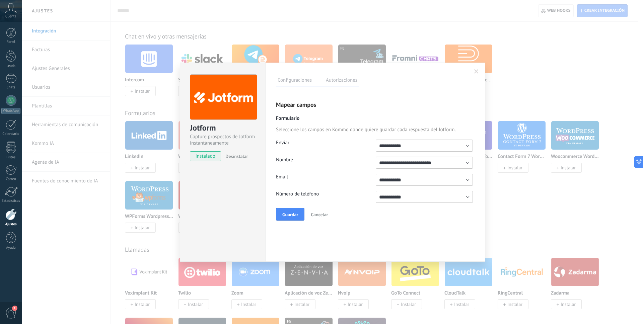
click at [467, 179] on form "**********" at bounding box center [375, 161] width 199 height 120
click at [466, 196] on form "**********" at bounding box center [375, 161] width 199 height 120
click at [467, 196] on input "**********" at bounding box center [424, 197] width 97 height 12
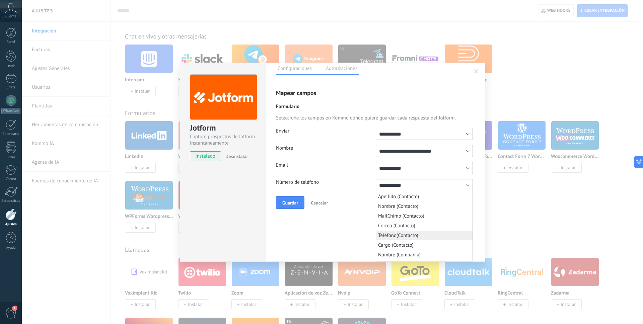
scroll to position [137, 0]
click at [387, 237] on span "Teléfo no (Contacto)" at bounding box center [398, 234] width 40 height 6
type input "**********"
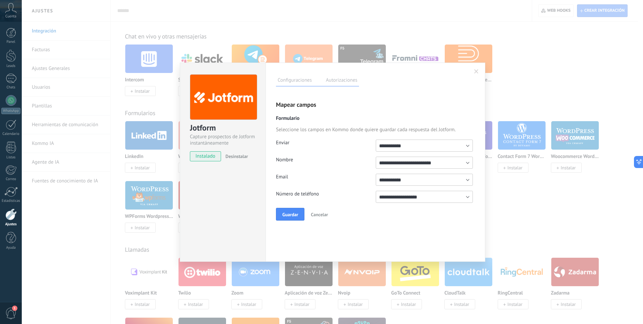
scroll to position [0, 0]
click at [467, 179] on form "**********" at bounding box center [375, 161] width 199 height 120
click at [468, 179] on input "**********" at bounding box center [424, 180] width 97 height 12
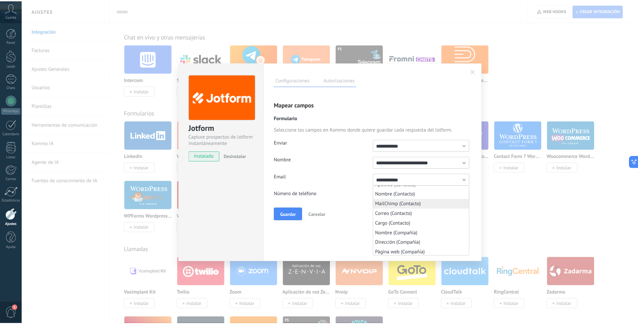
scroll to position [144, 0]
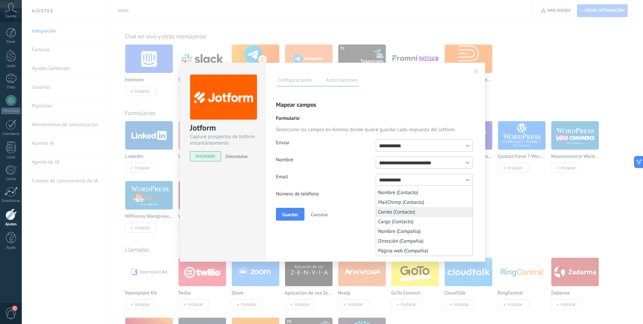
click at [432, 217] on li "Correo (Contacto)" at bounding box center [424, 212] width 96 height 10
type input "**********"
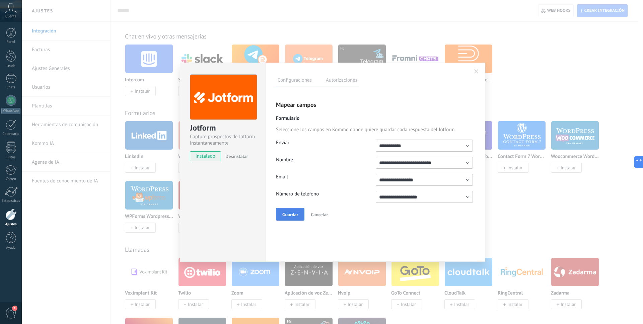
click at [288, 212] on span "Guardar" at bounding box center [290, 214] width 16 height 5
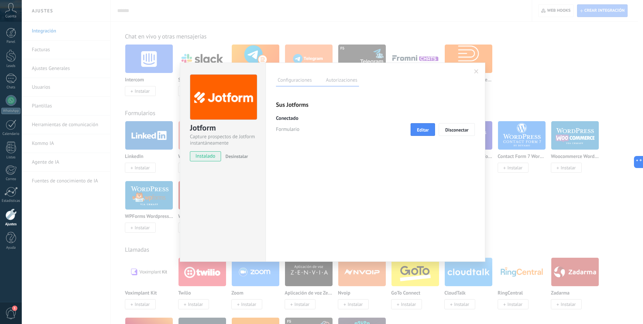
click at [477, 70] on span at bounding box center [476, 71] width 4 height 5
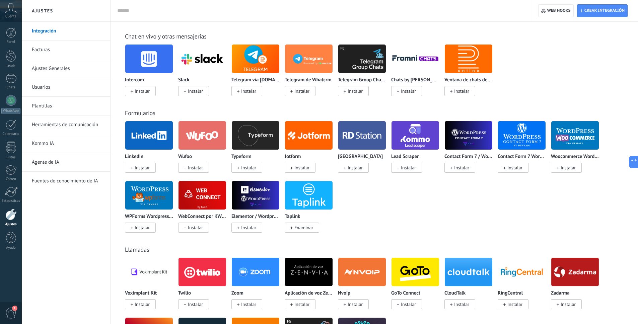
click at [298, 166] on span "Instalar" at bounding box center [301, 168] width 15 height 6
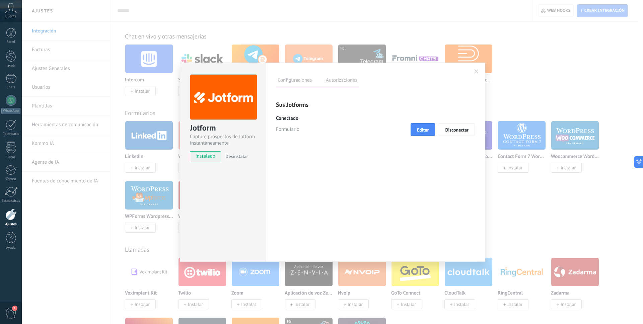
click at [342, 77] on label "Autorizaciones" at bounding box center [341, 81] width 35 height 10
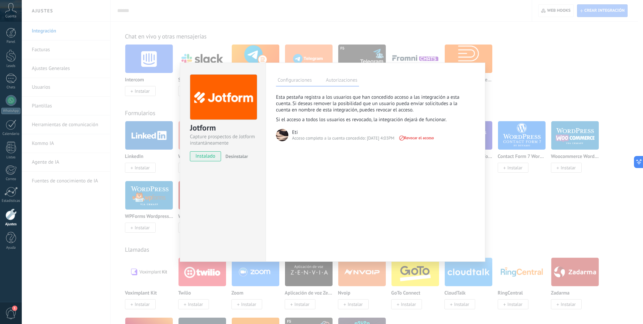
click at [289, 81] on label "Configuraciones" at bounding box center [295, 81] width 38 height 10
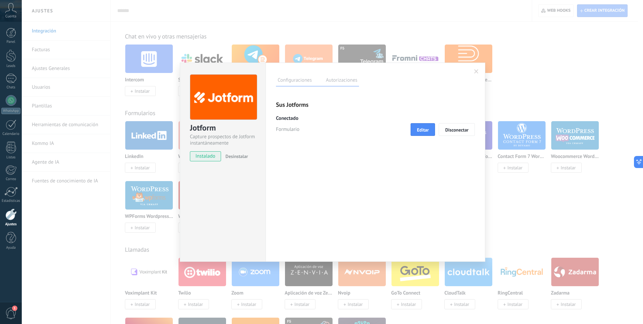
click at [476, 70] on span at bounding box center [476, 71] width 4 height 5
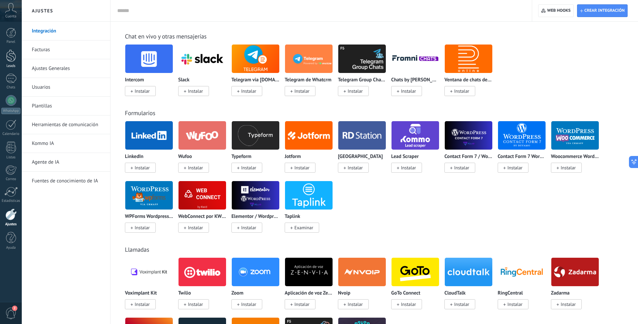
click at [10, 59] on div at bounding box center [11, 56] width 10 height 12
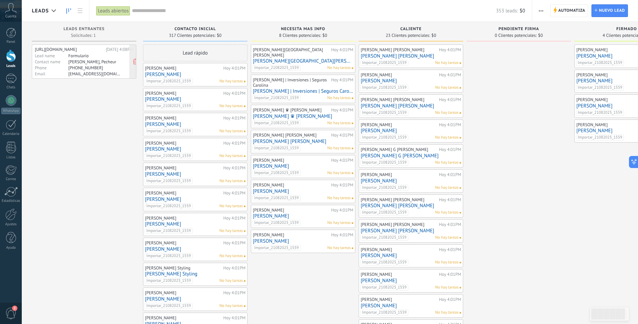
click at [56, 49] on div "[URL][DOMAIN_NAME]" at bounding box center [69, 49] width 69 height 5
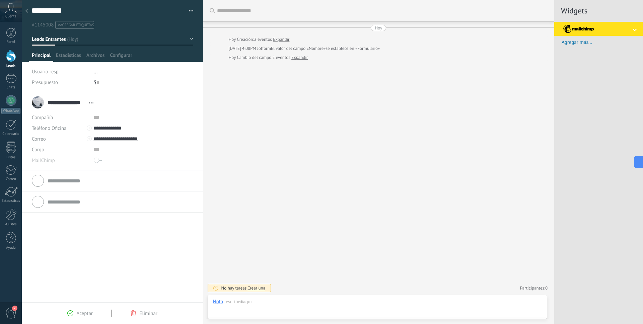
scroll to position [10, 0]
click at [27, 11] on icon at bounding box center [26, 11] width 3 height 4
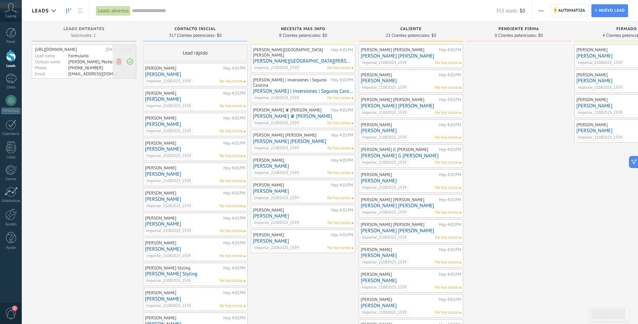
click at [120, 62] on use at bounding box center [118, 61] width 5 height 6
click at [392, 56] on link "[PERSON_NAME] [PERSON_NAME]" at bounding box center [411, 56] width 100 height 6
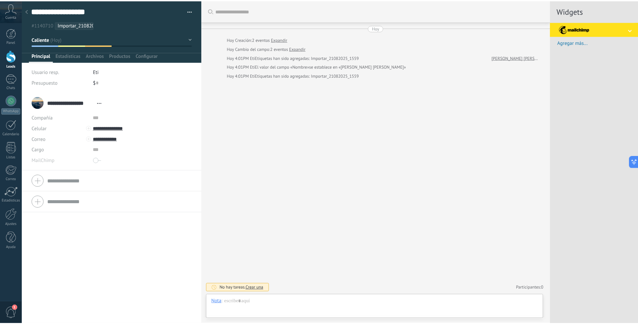
scroll to position [10, 0]
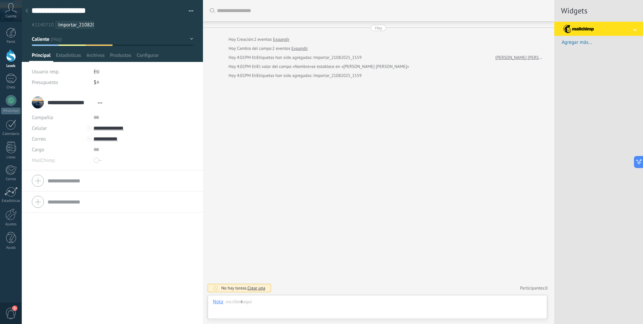
click at [27, 10] on use at bounding box center [26, 11] width 3 height 4
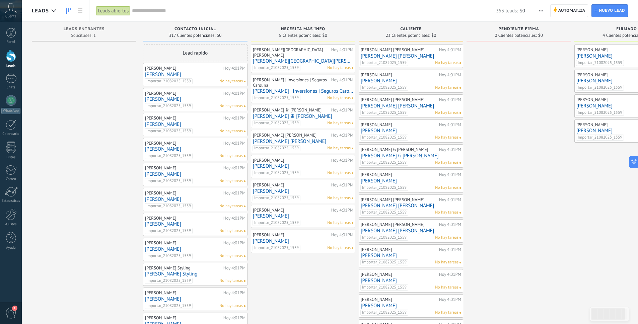
click at [272, 238] on link "[PERSON_NAME]" at bounding box center [303, 241] width 100 height 6
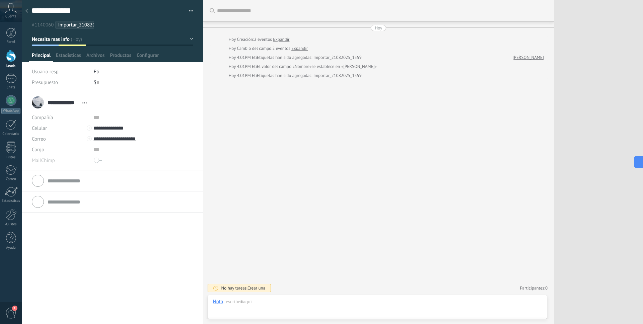
click at [28, 10] on icon at bounding box center [26, 11] width 3 height 4
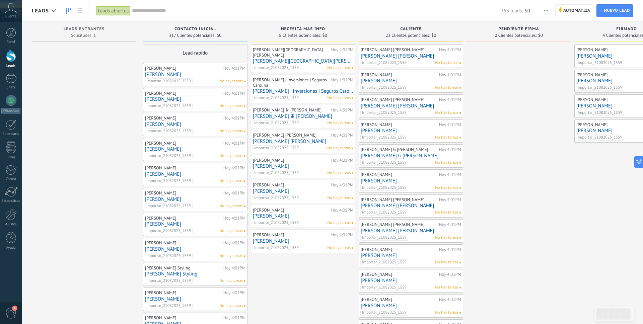
scroll to position [10, 0]
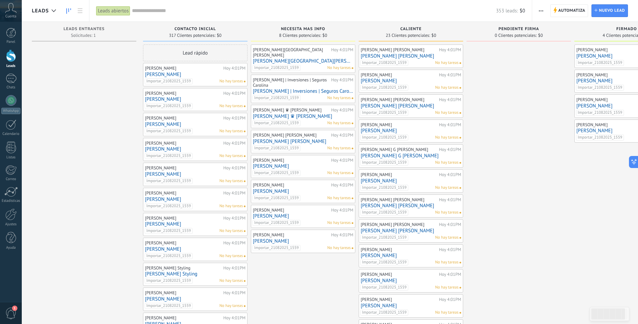
click at [396, 55] on link "[PERSON_NAME] [PERSON_NAME]" at bounding box center [411, 56] width 100 height 6
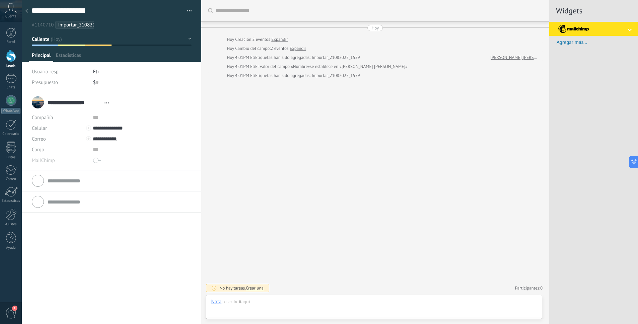
type textarea "**********"
click at [632, 30] on div at bounding box center [593, 29] width 89 height 14
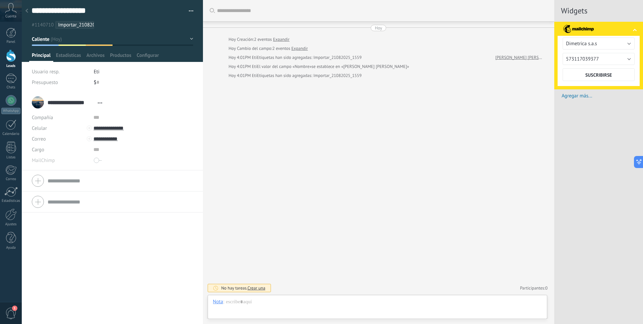
click at [636, 29] on div at bounding box center [641, 30] width 17 height 3
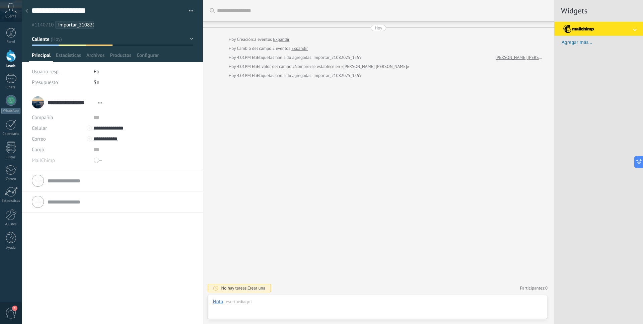
click at [24, 9] on div at bounding box center [26, 11] width 9 height 13
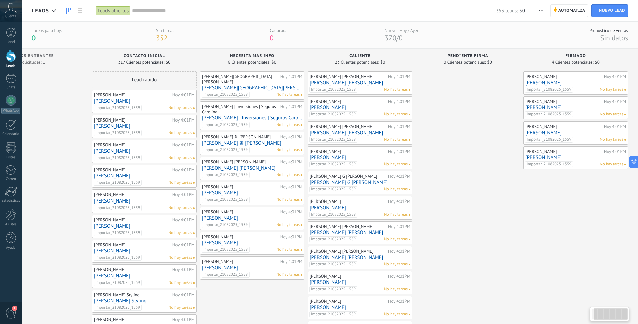
scroll to position [0, 48]
drag, startPoint x: 486, startPoint y: 130, endPoint x: 430, endPoint y: 132, distance: 56.0
